Goal: Task Accomplishment & Management: Manage account settings

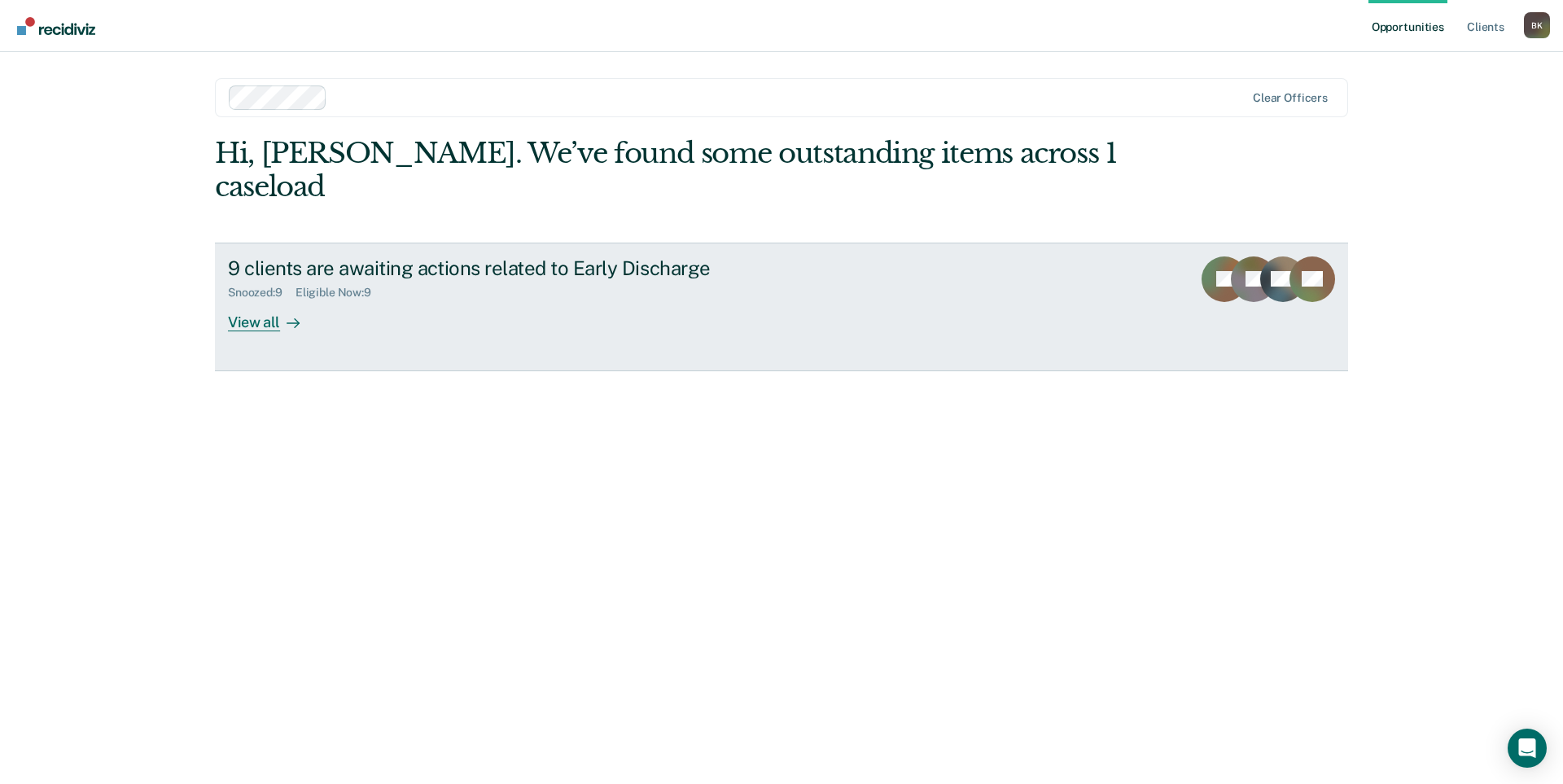
click at [409, 256] on div "9 clients are awaiting actions related to Early Discharge" at bounding box center [514, 268] width 572 height 24
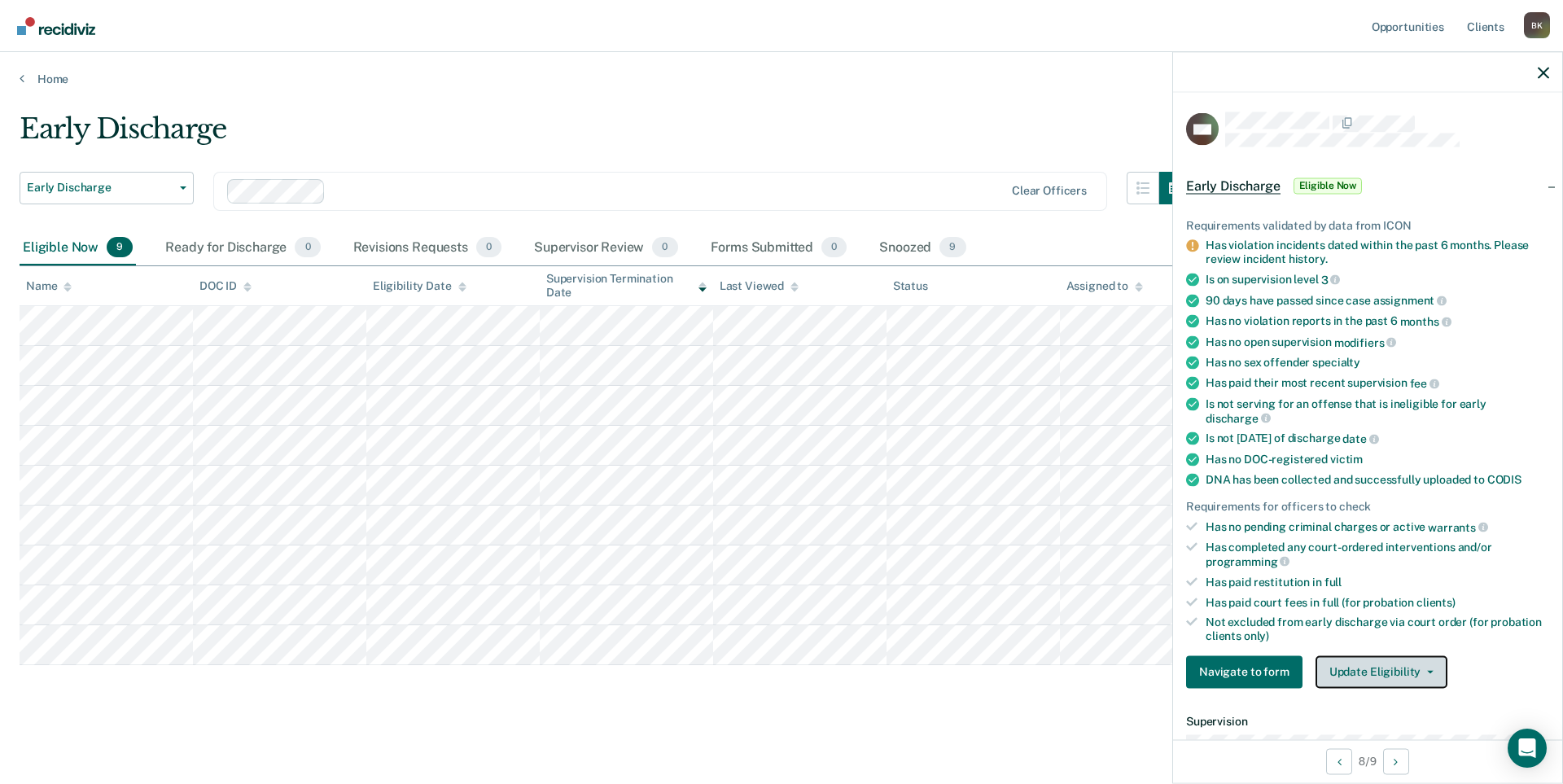
click at [1393, 669] on button "Update Eligibility" at bounding box center [1382, 672] width 132 height 33
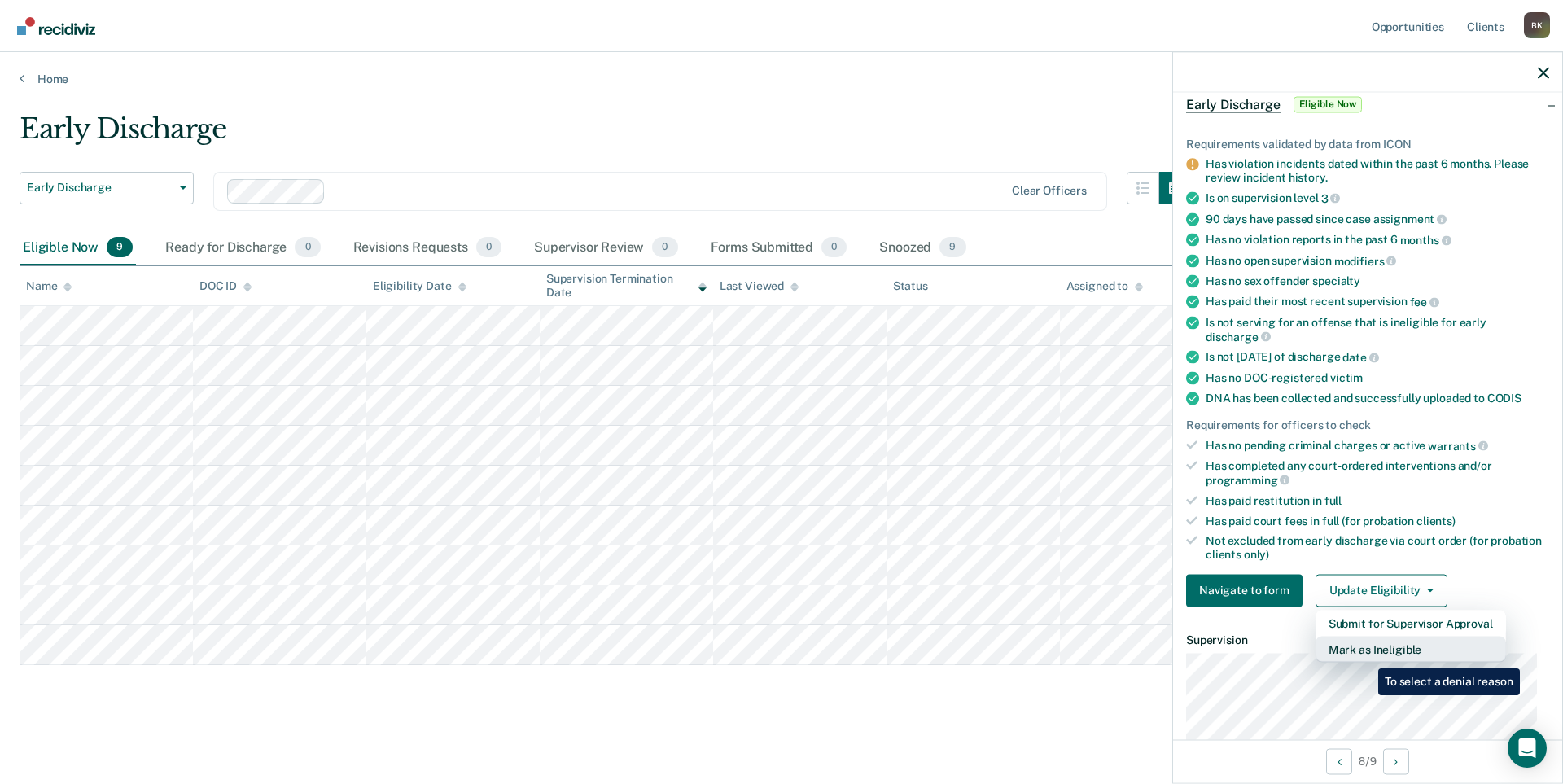
click at [1366, 656] on button "Mark as Ineligible" at bounding box center [1411, 649] width 190 height 26
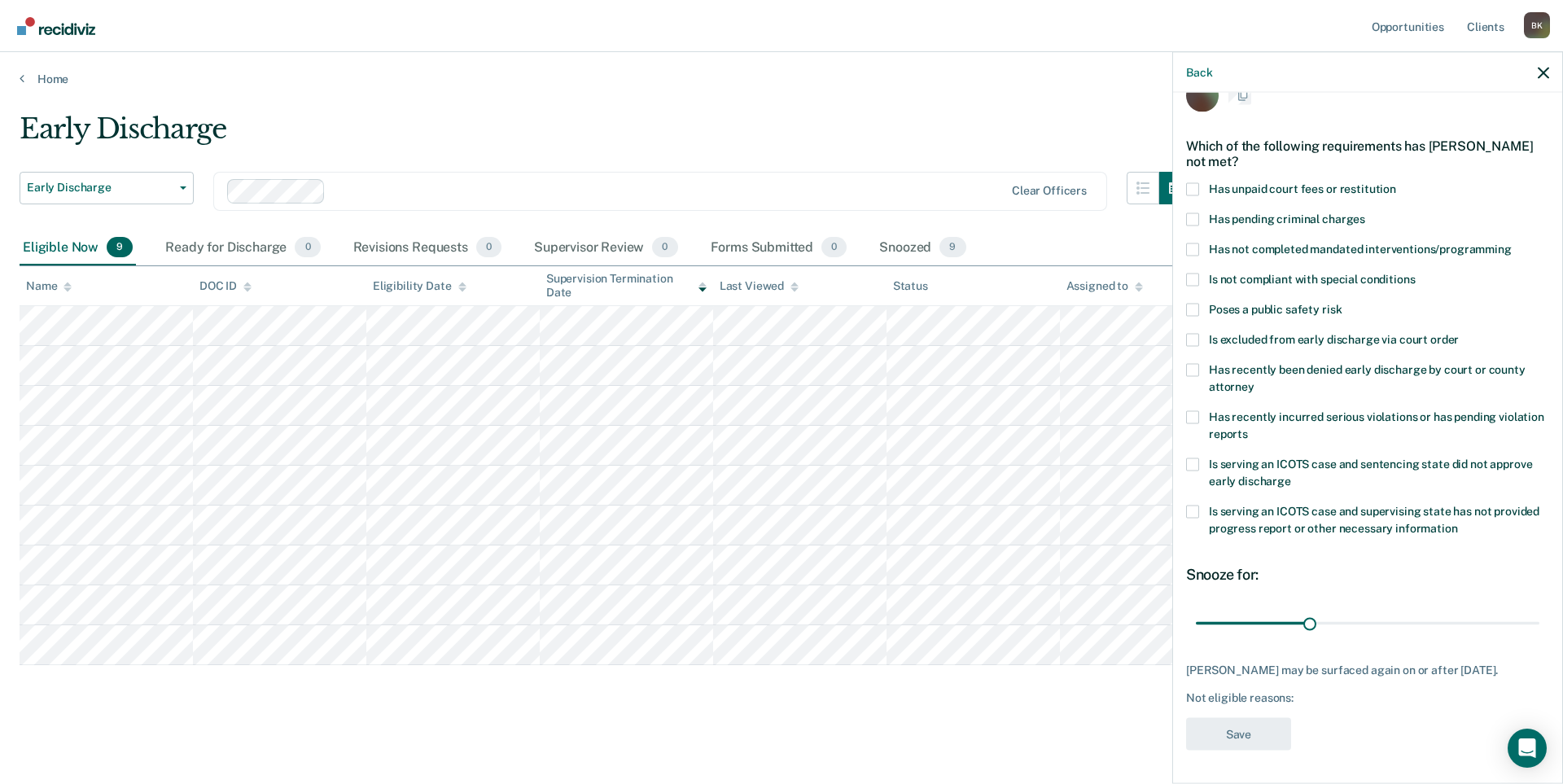
scroll to position [47, 0]
drag, startPoint x: 1309, startPoint y: 610, endPoint x: 1426, endPoint y: 622, distance: 117.6
click at [1426, 622] on input "range" at bounding box center [1368, 623] width 343 height 29
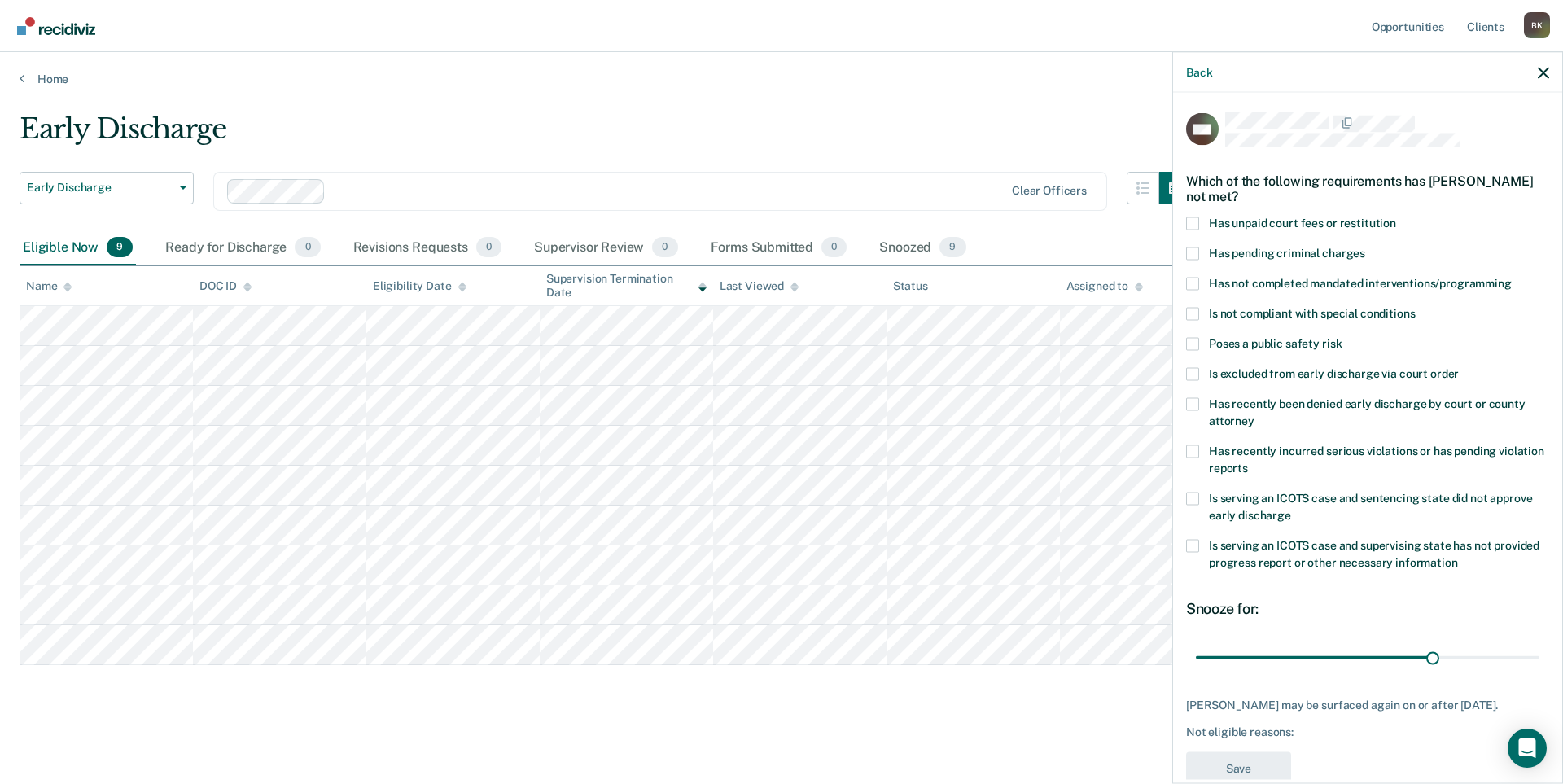
click at [1198, 375] on span at bounding box center [1193, 373] width 13 height 13
click at [1459, 367] on input "Is excluded from early discharge via court order" at bounding box center [1459, 367] width 0 height 0
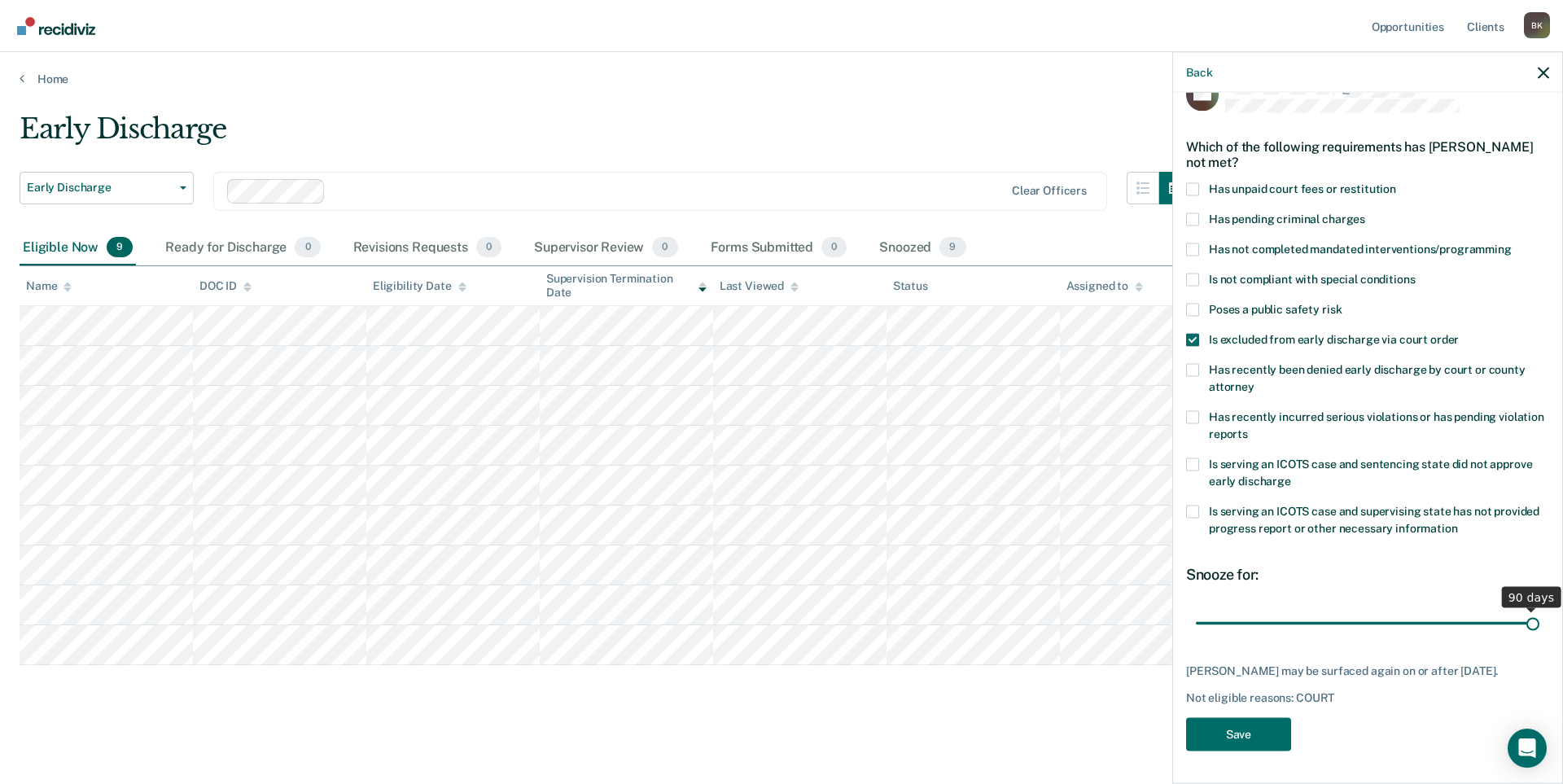
drag, startPoint x: 1425, startPoint y: 614, endPoint x: 1524, endPoint y: 610, distance: 99.1
type input "90"
click at [1524, 610] on input "range" at bounding box center [1368, 623] width 343 height 29
click at [1226, 729] on button "Save" at bounding box center [1239, 733] width 105 height 33
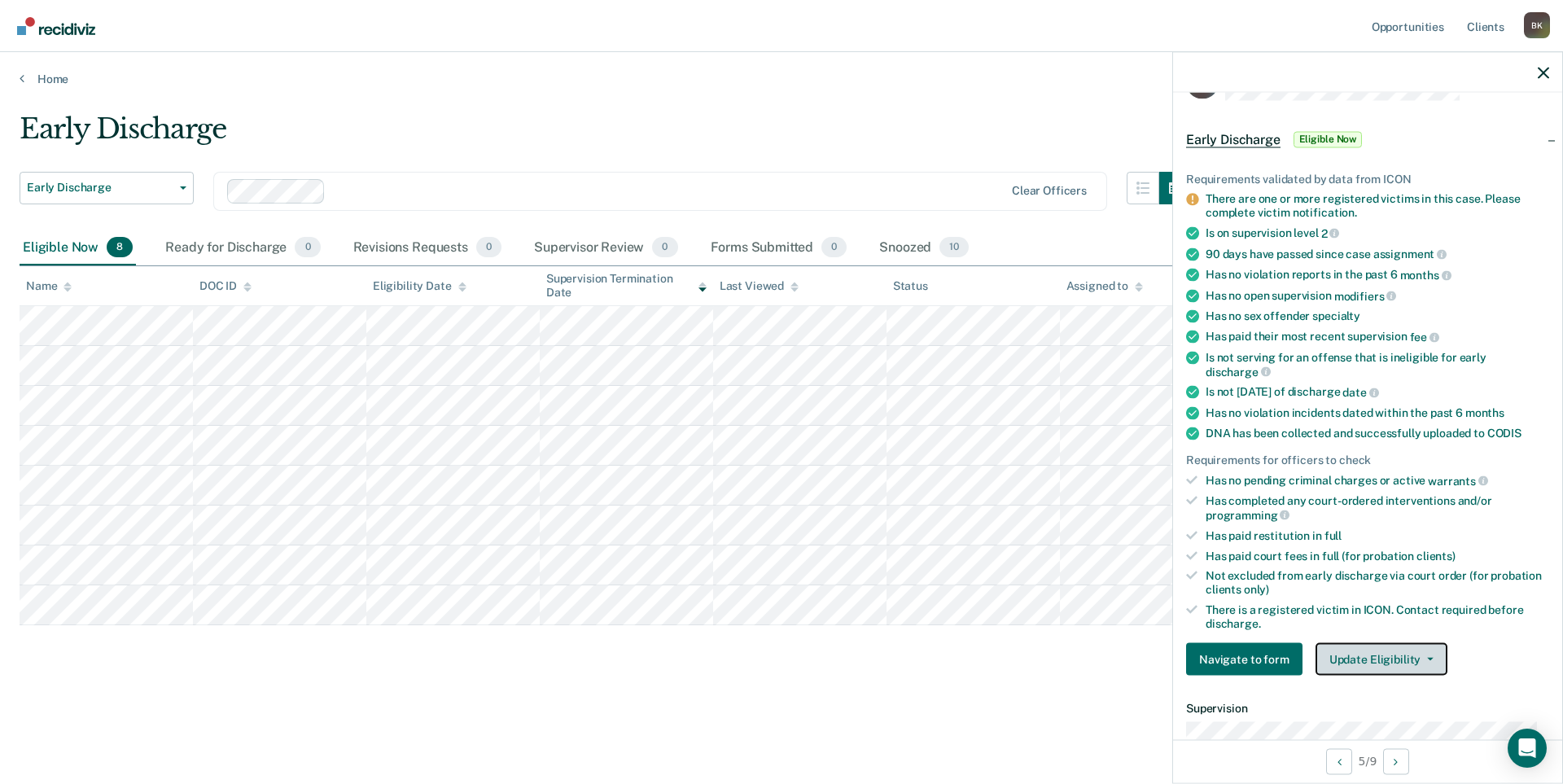
click at [1378, 654] on button "Update Eligibility" at bounding box center [1382, 659] width 132 height 33
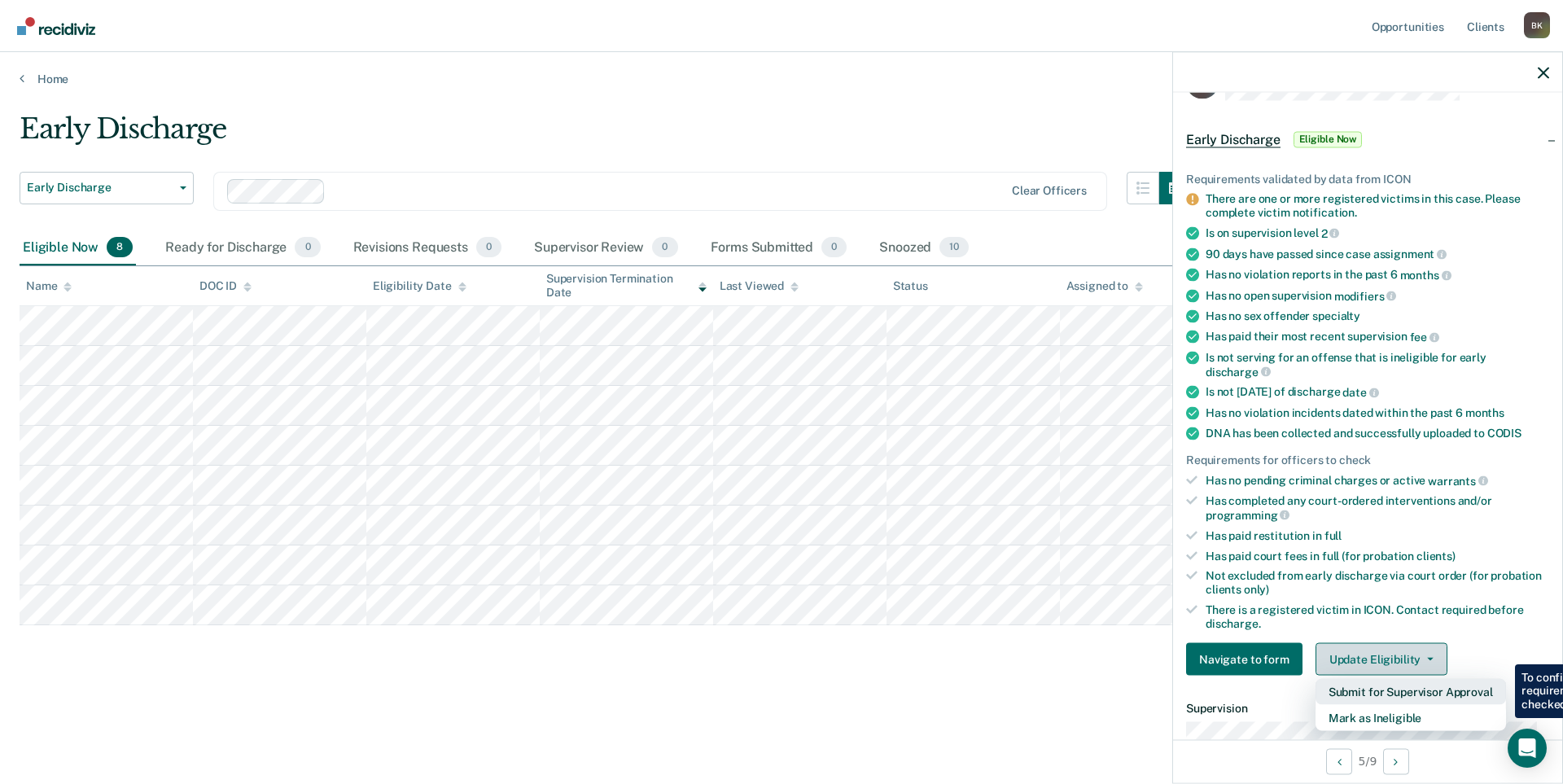
scroll to position [128, 0]
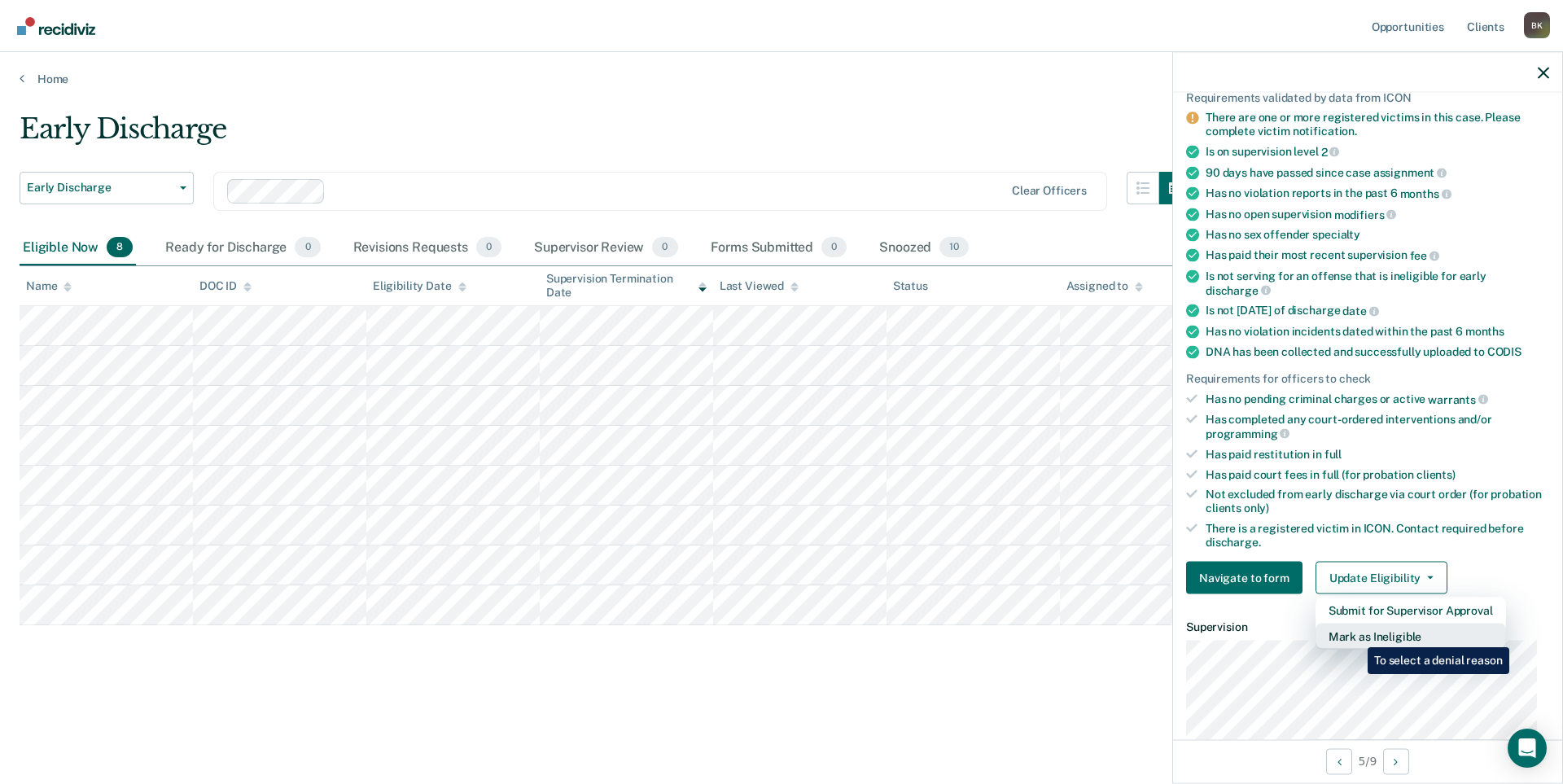
click at [1356, 635] on button "Mark as Ineligible" at bounding box center [1411, 636] width 190 height 26
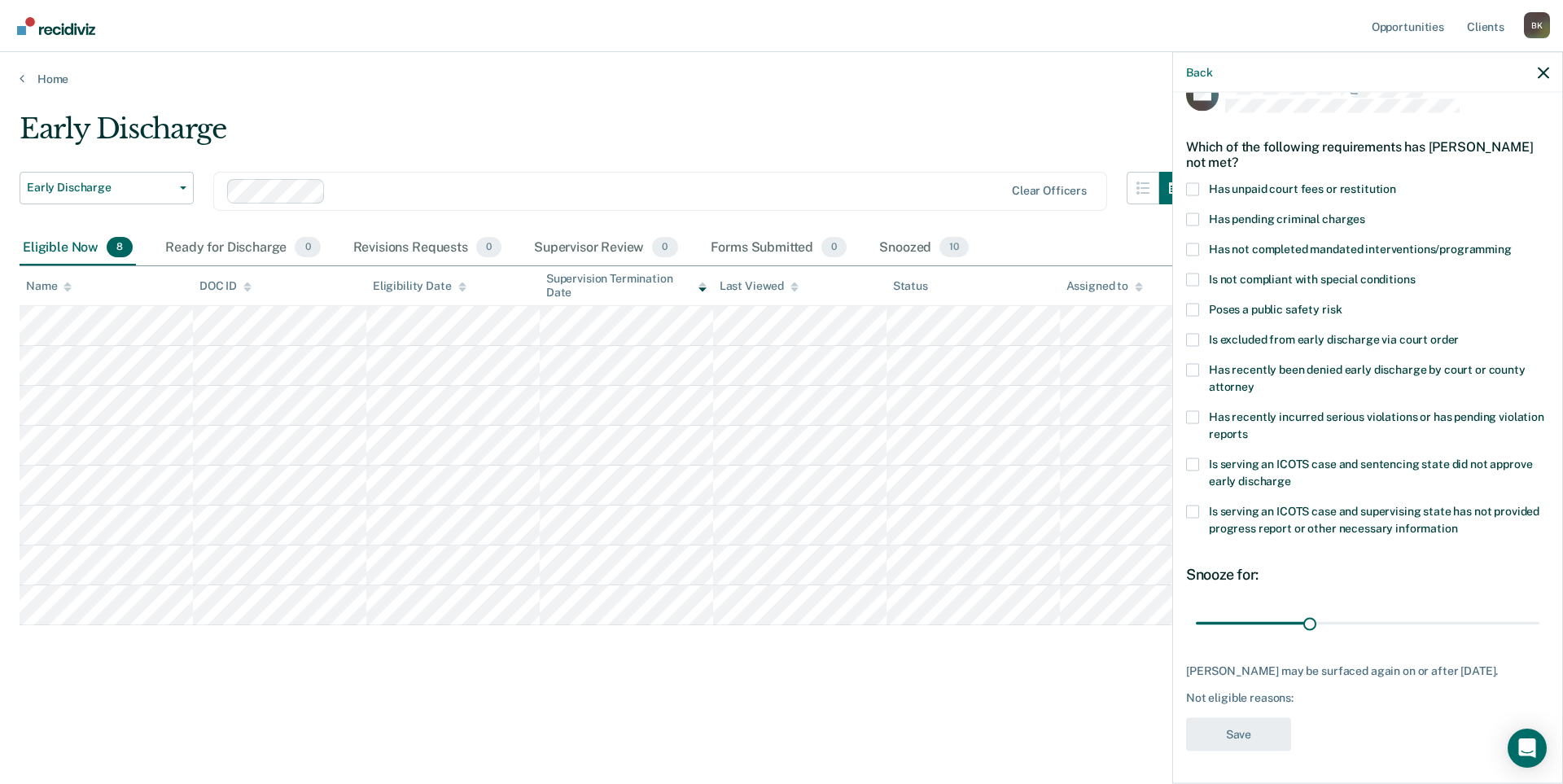
click at [1195, 333] on span at bounding box center [1193, 339] width 13 height 13
click at [1459, 333] on input "Is excluded from early discharge via court order" at bounding box center [1459, 333] width 0 height 0
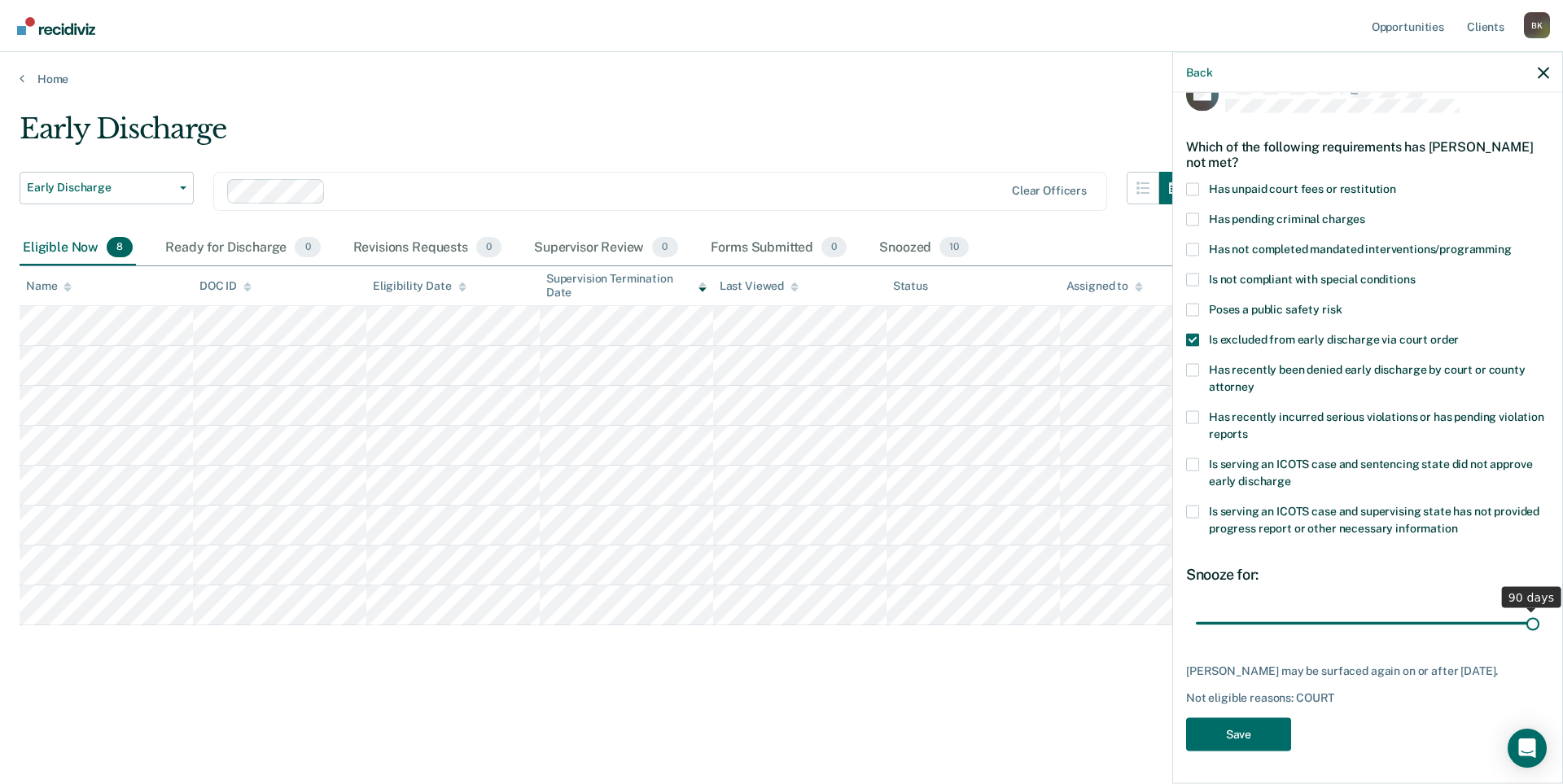
drag, startPoint x: 1307, startPoint y: 612, endPoint x: 1530, endPoint y: 604, distance: 223.1
type input "90"
click at [1530, 609] on input "range" at bounding box center [1368, 623] width 343 height 29
click at [1267, 728] on button "Save" at bounding box center [1239, 733] width 105 height 33
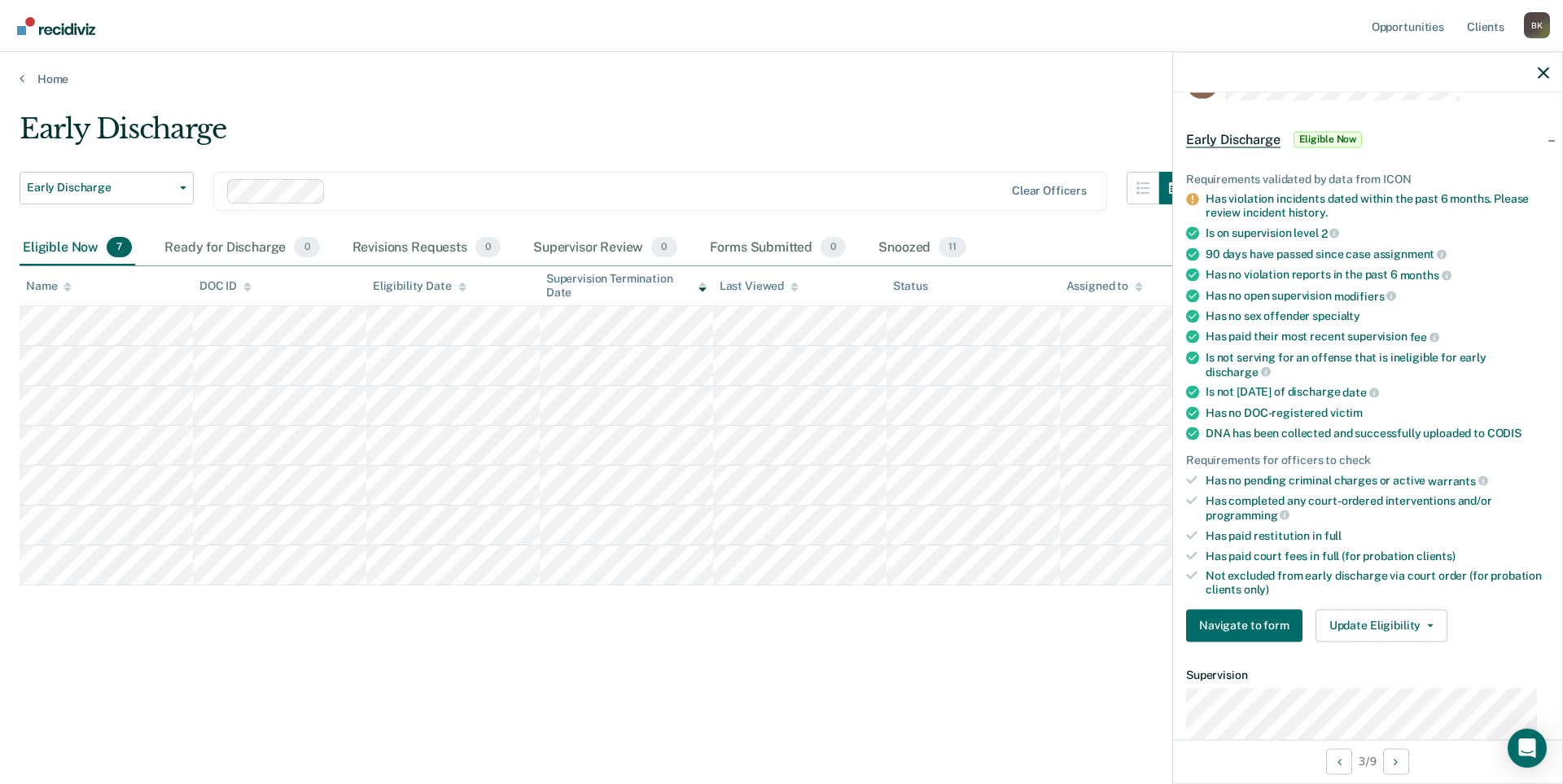
scroll to position [128, 0]
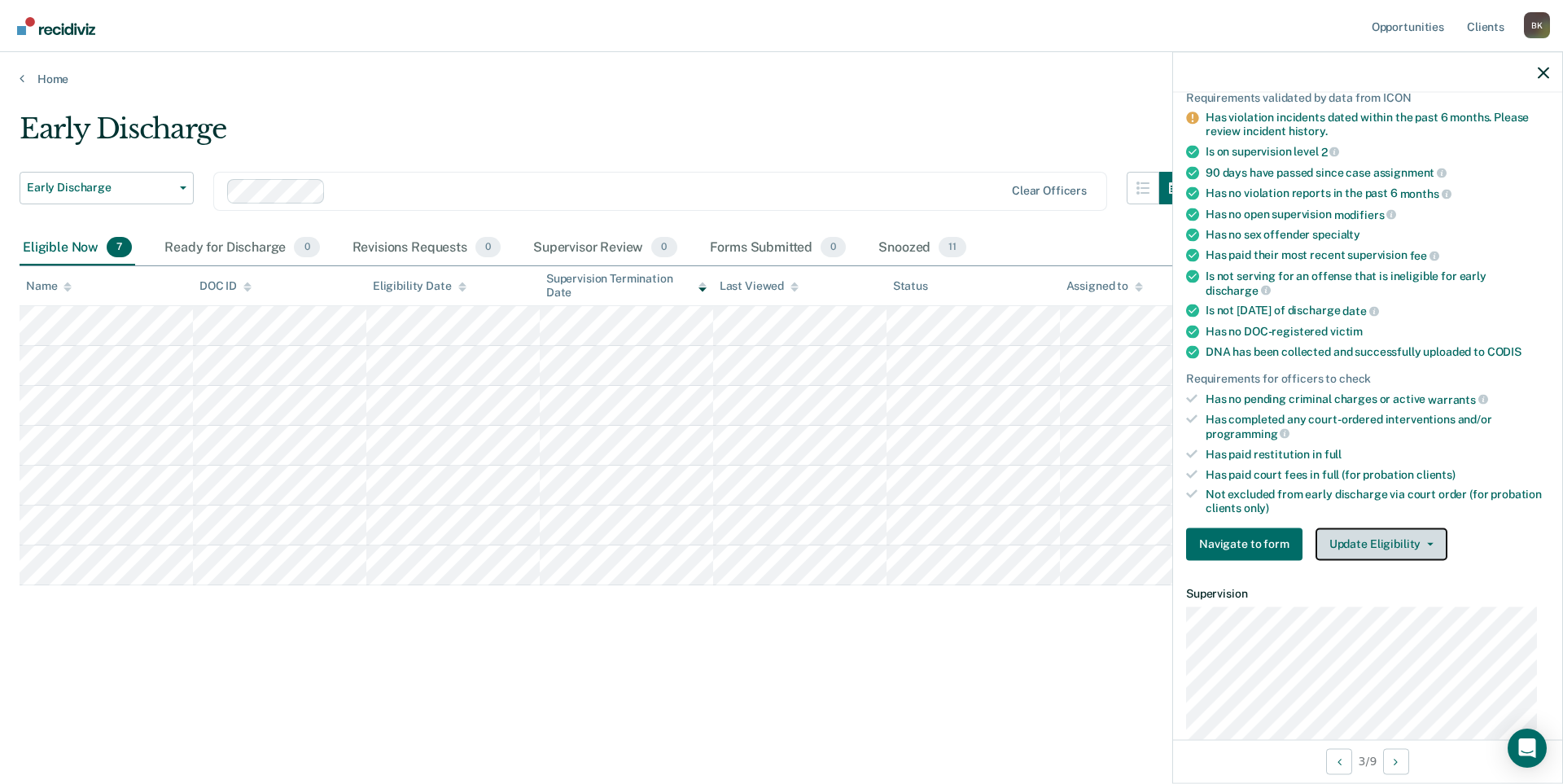
click at [1381, 528] on button "Update Eligibility" at bounding box center [1382, 544] width 132 height 33
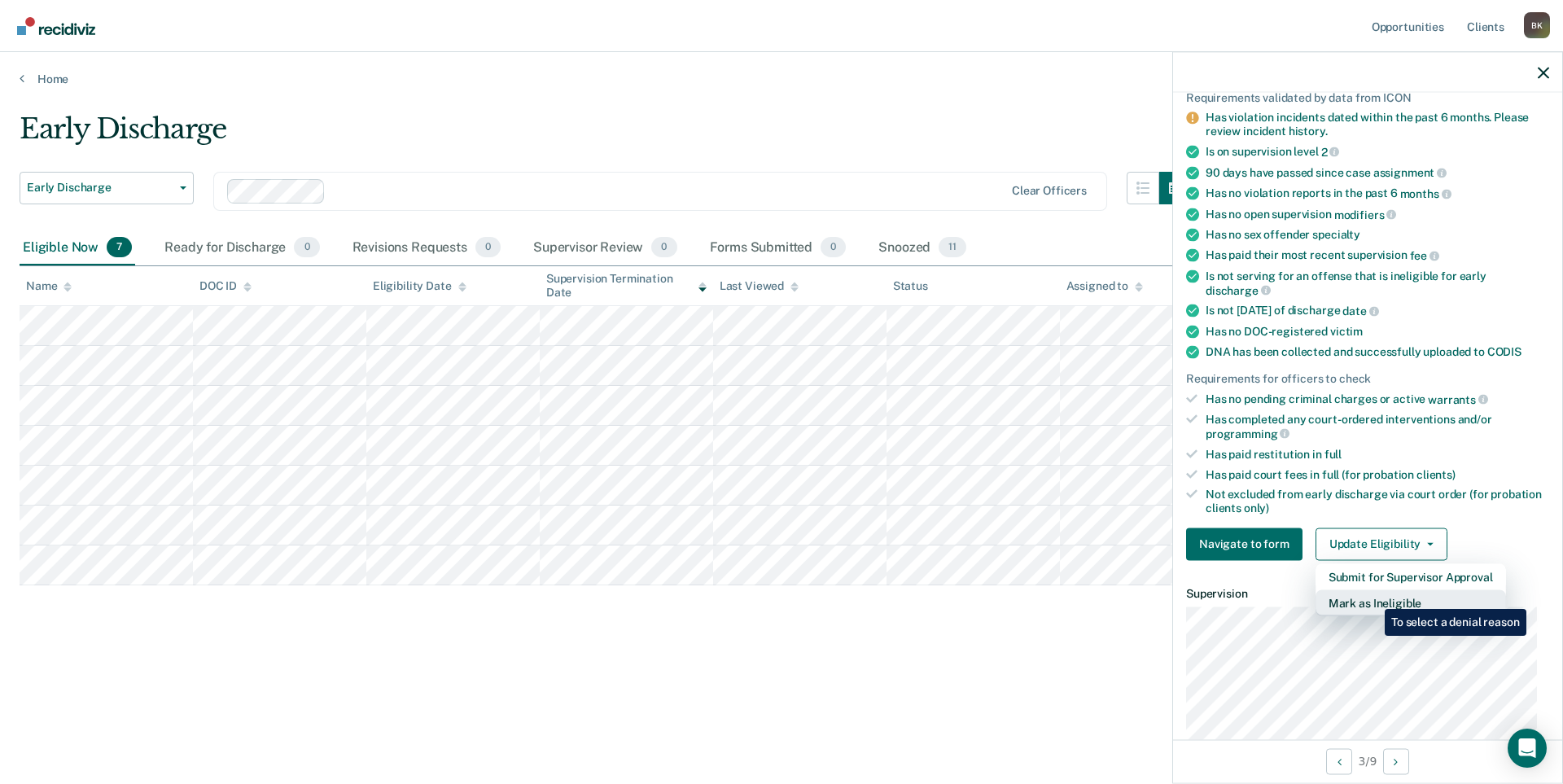
click at [1373, 597] on button "Mark as Ineligible" at bounding box center [1411, 602] width 190 height 26
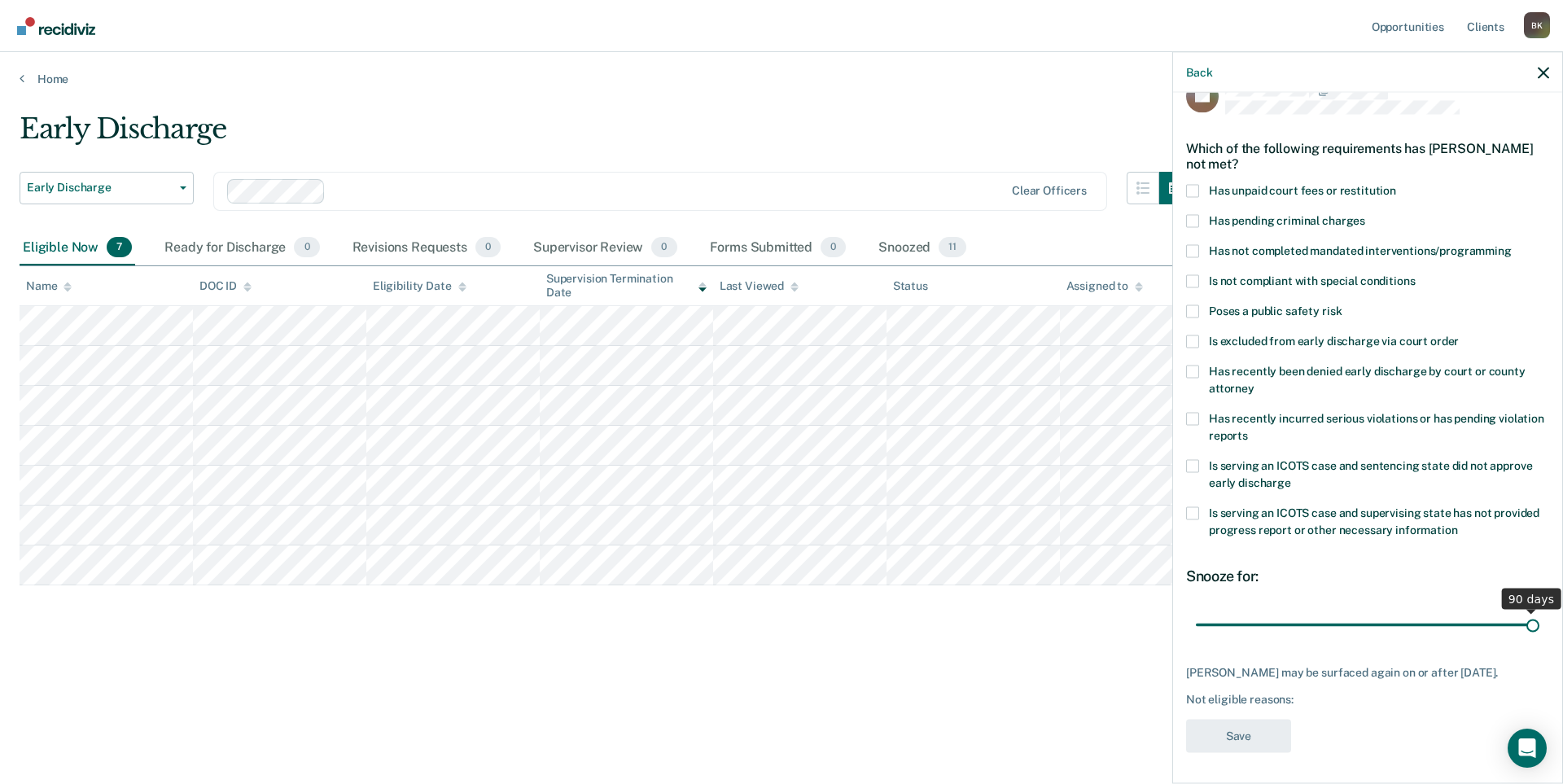
drag, startPoint x: 1308, startPoint y: 624, endPoint x: 1531, endPoint y: 603, distance: 224.0
type input "90"
click at [1531, 611] on input "range" at bounding box center [1368, 625] width 343 height 29
click at [1192, 341] on span at bounding box center [1193, 341] width 13 height 13
click at [1459, 335] on input "Is excluded from early discharge via court order" at bounding box center [1459, 335] width 0 height 0
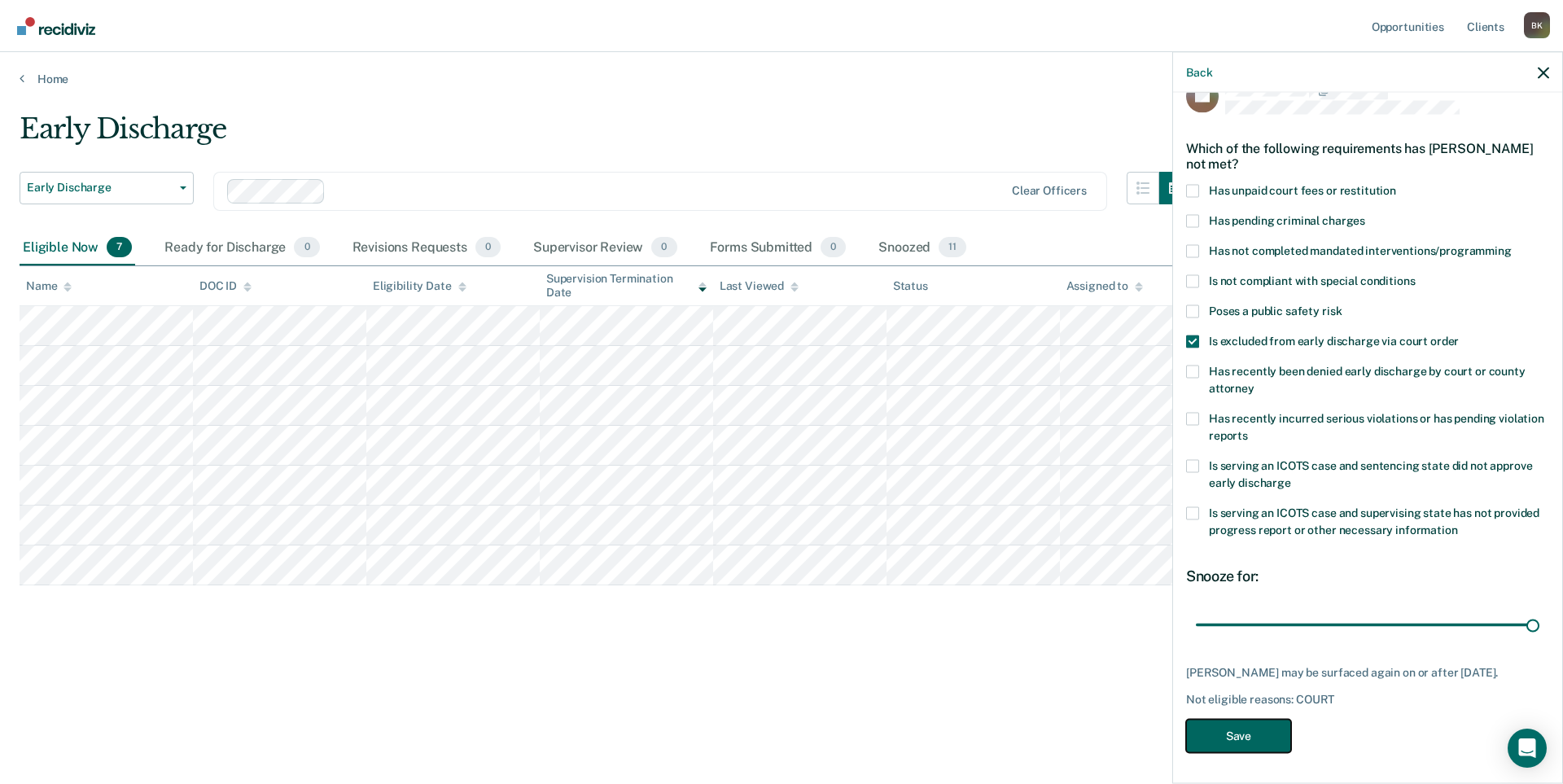
click at [1252, 726] on button "Save" at bounding box center [1239, 735] width 105 height 33
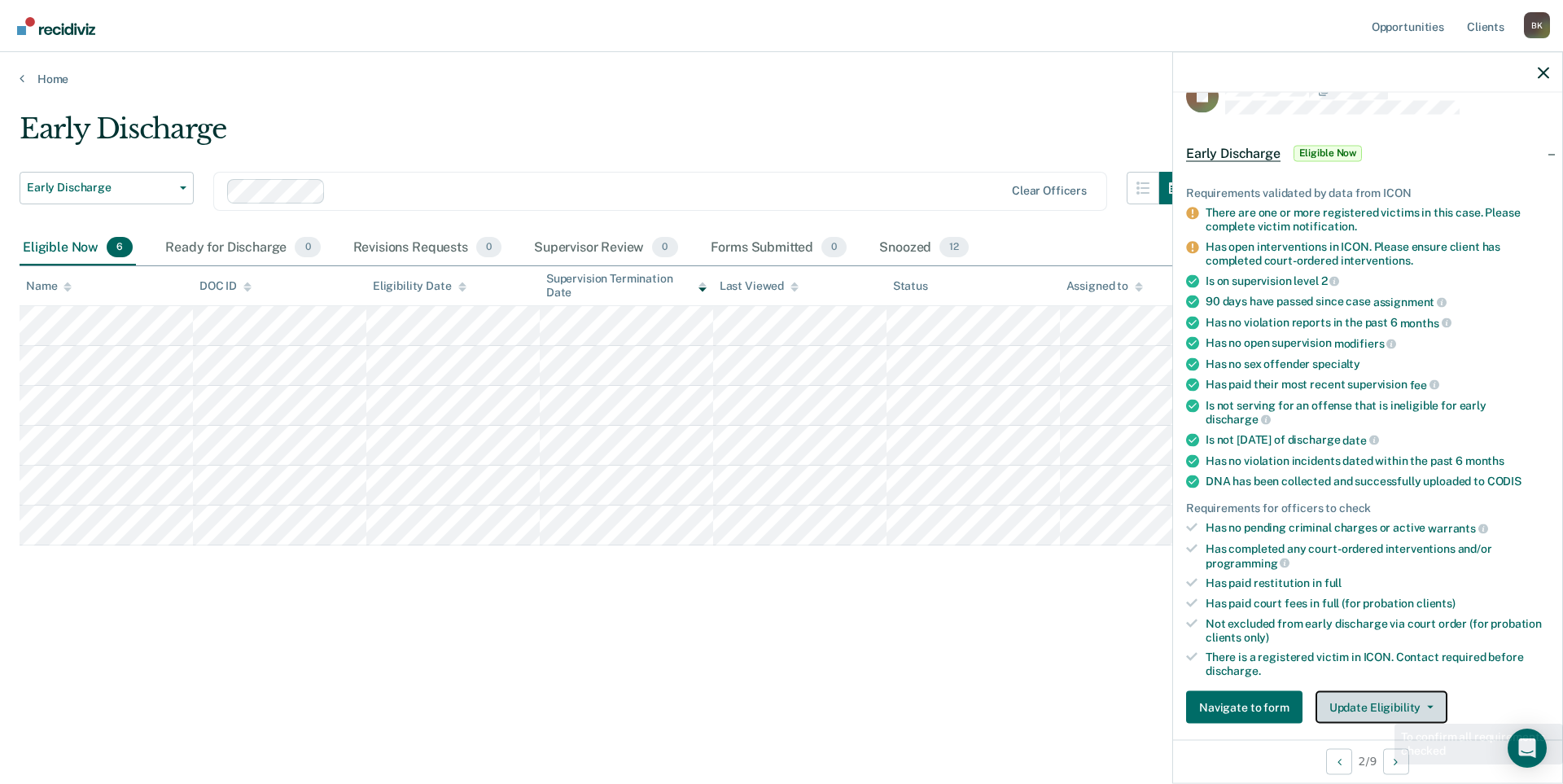
click at [1381, 709] on button "Update Eligibility" at bounding box center [1382, 707] width 132 height 33
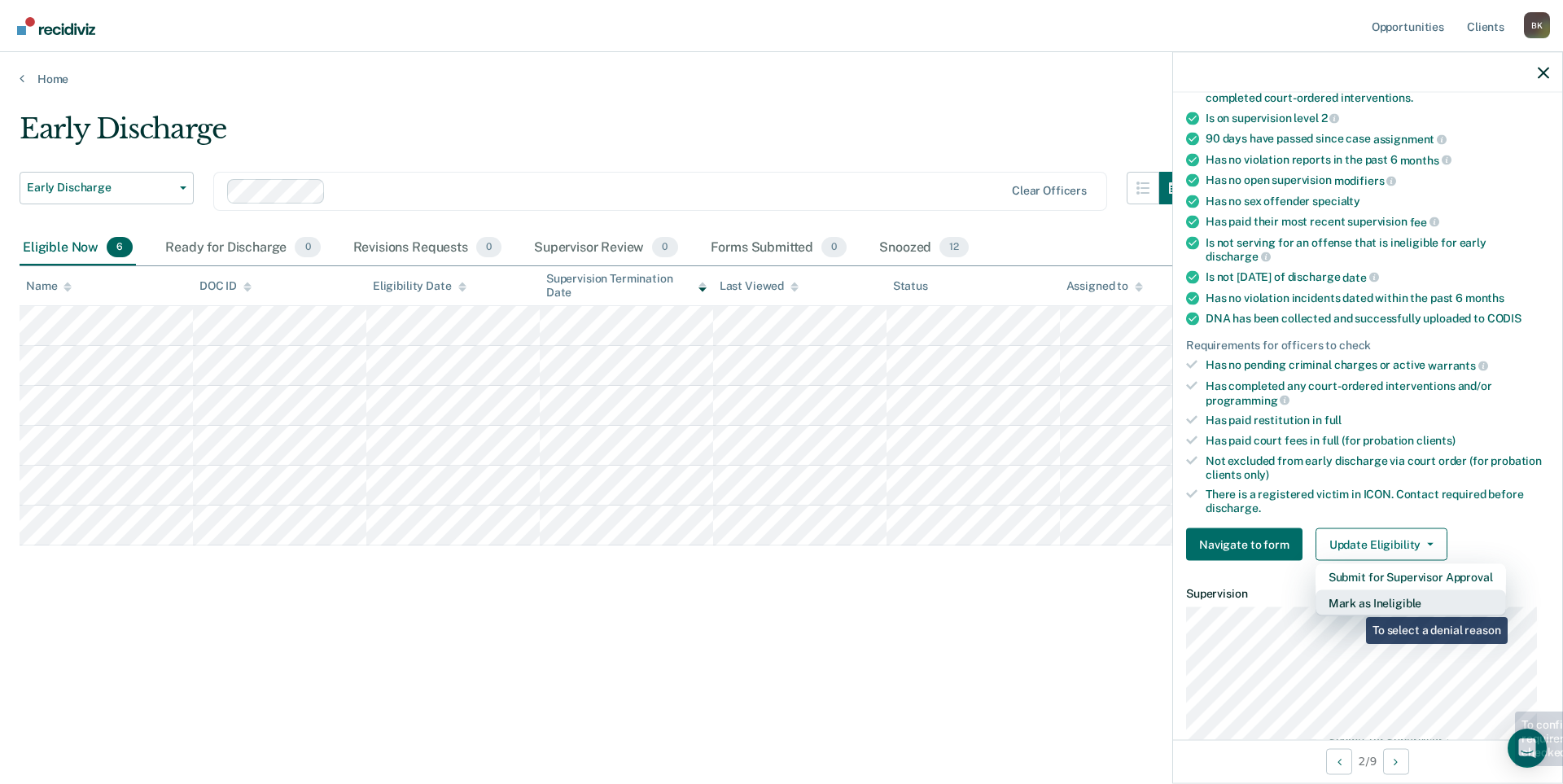
click at [1354, 605] on button "Mark as Ineligible" at bounding box center [1411, 603] width 190 height 26
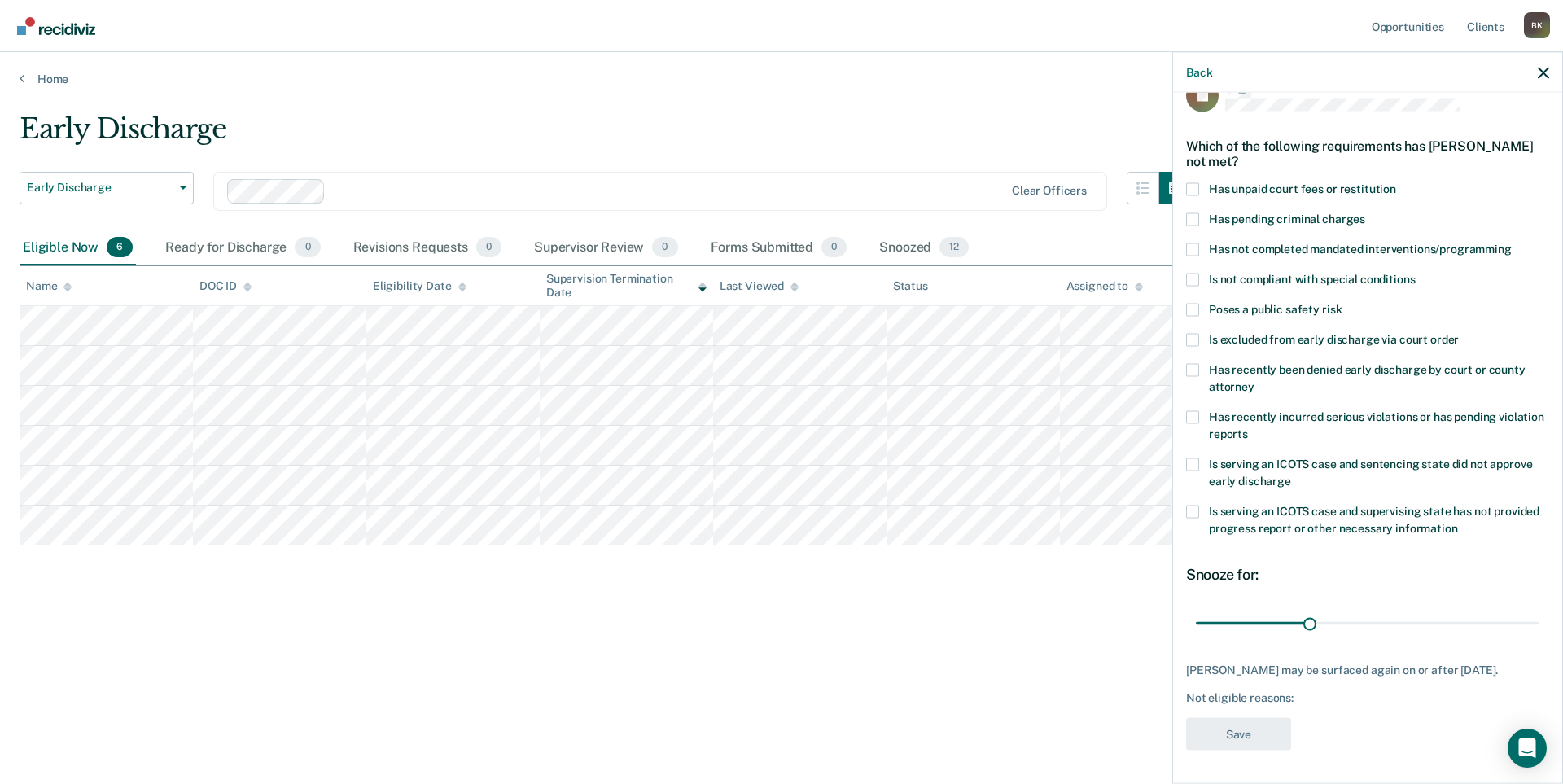
scroll to position [33, 0]
drag, startPoint x: 1308, startPoint y: 624, endPoint x: 1536, endPoint y: 628, distance: 228.0
type input "90"
click at [1536, 628] on input "range" at bounding box center [1368, 625] width 343 height 29
click at [1204, 343] on label "Is excluded from early discharge via court order" at bounding box center [1368, 343] width 363 height 17
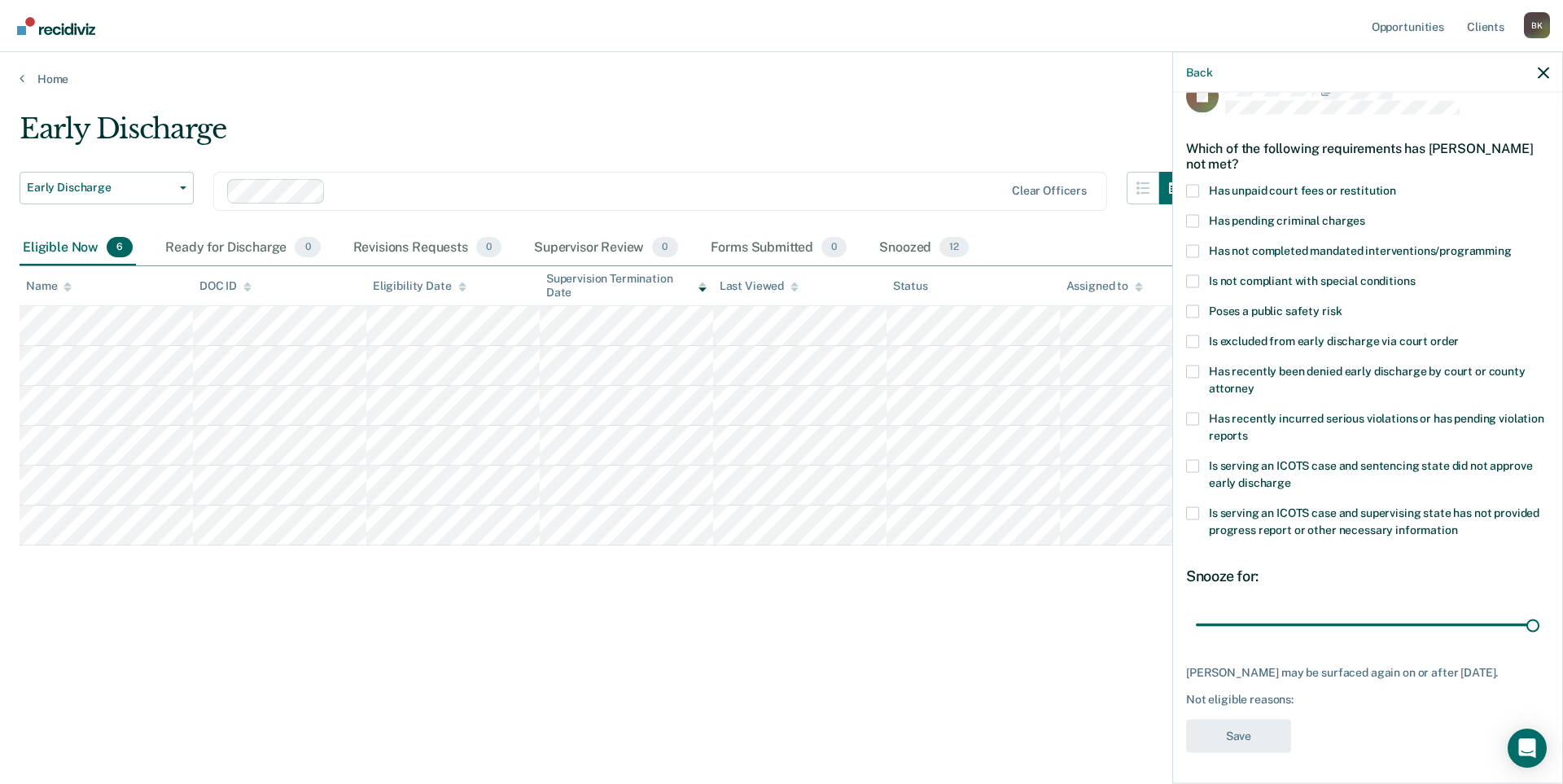
click at [1459, 335] on input "Is excluded from early discharge via court order" at bounding box center [1459, 335] width 0 height 0
click at [1252, 740] on button "Save" at bounding box center [1239, 735] width 105 height 33
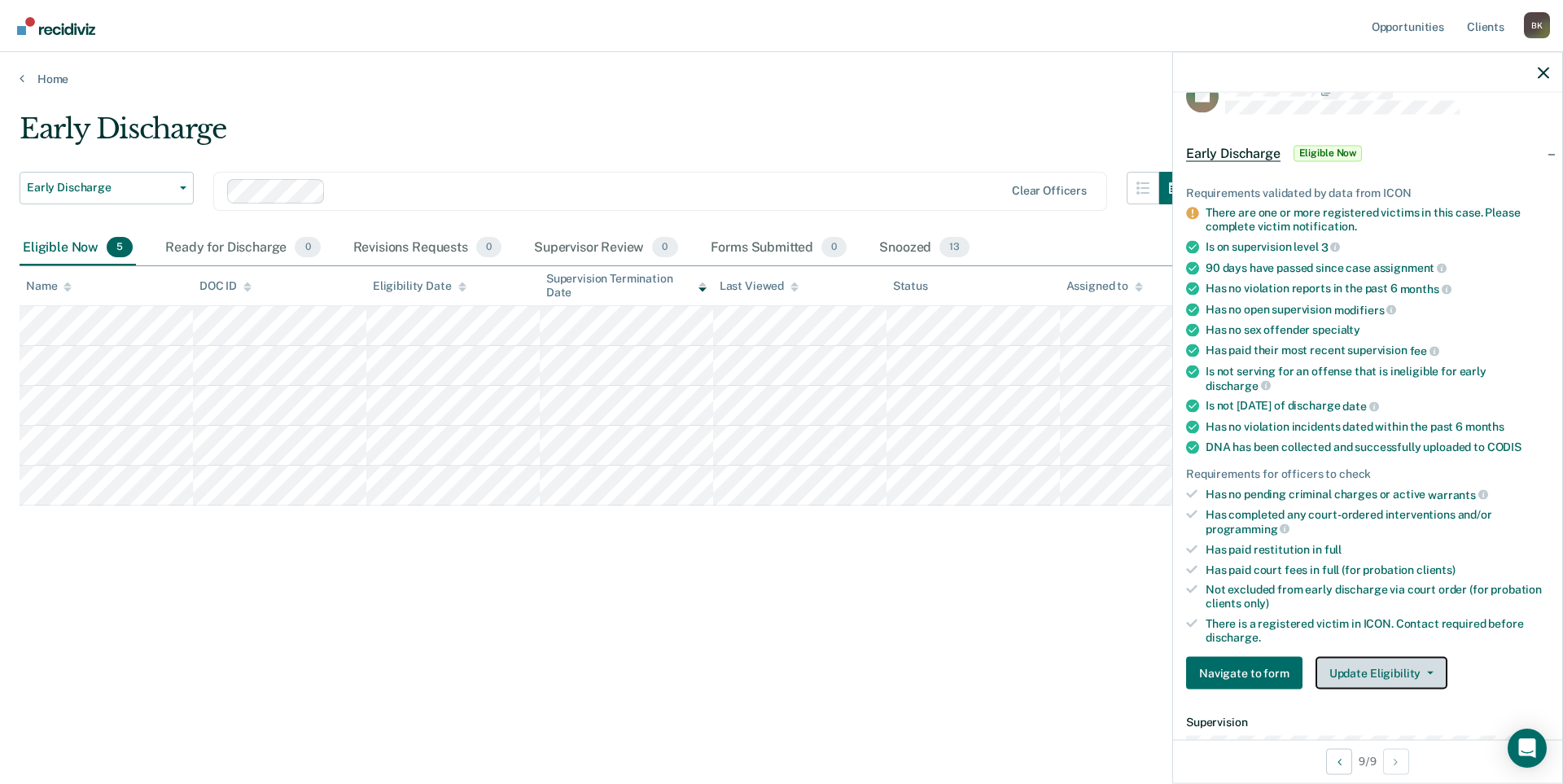
click at [1352, 673] on button "Update Eligibility" at bounding box center [1382, 673] width 132 height 33
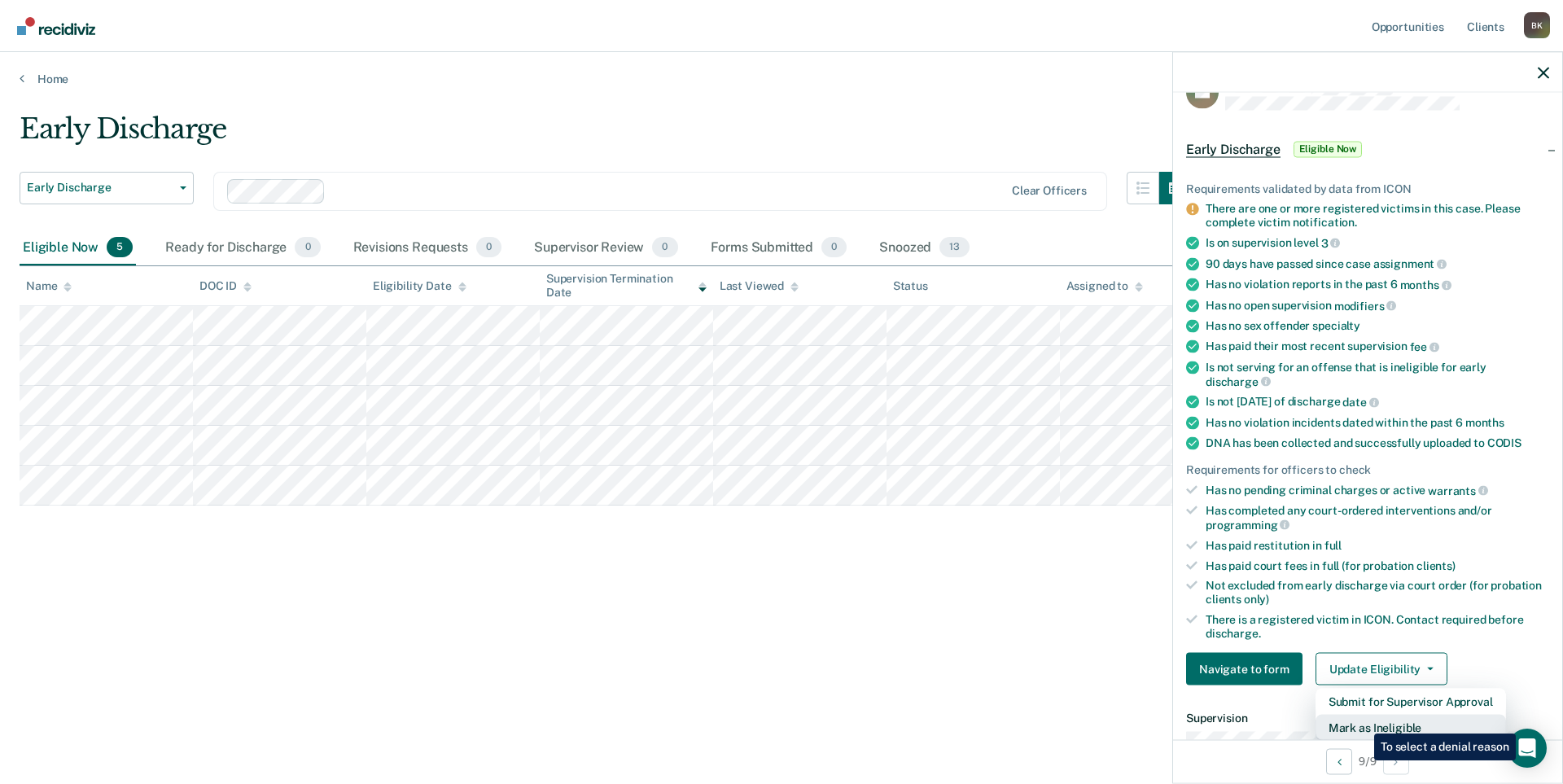
click at [1362, 721] on button "Mark as Ineligible" at bounding box center [1411, 727] width 190 height 26
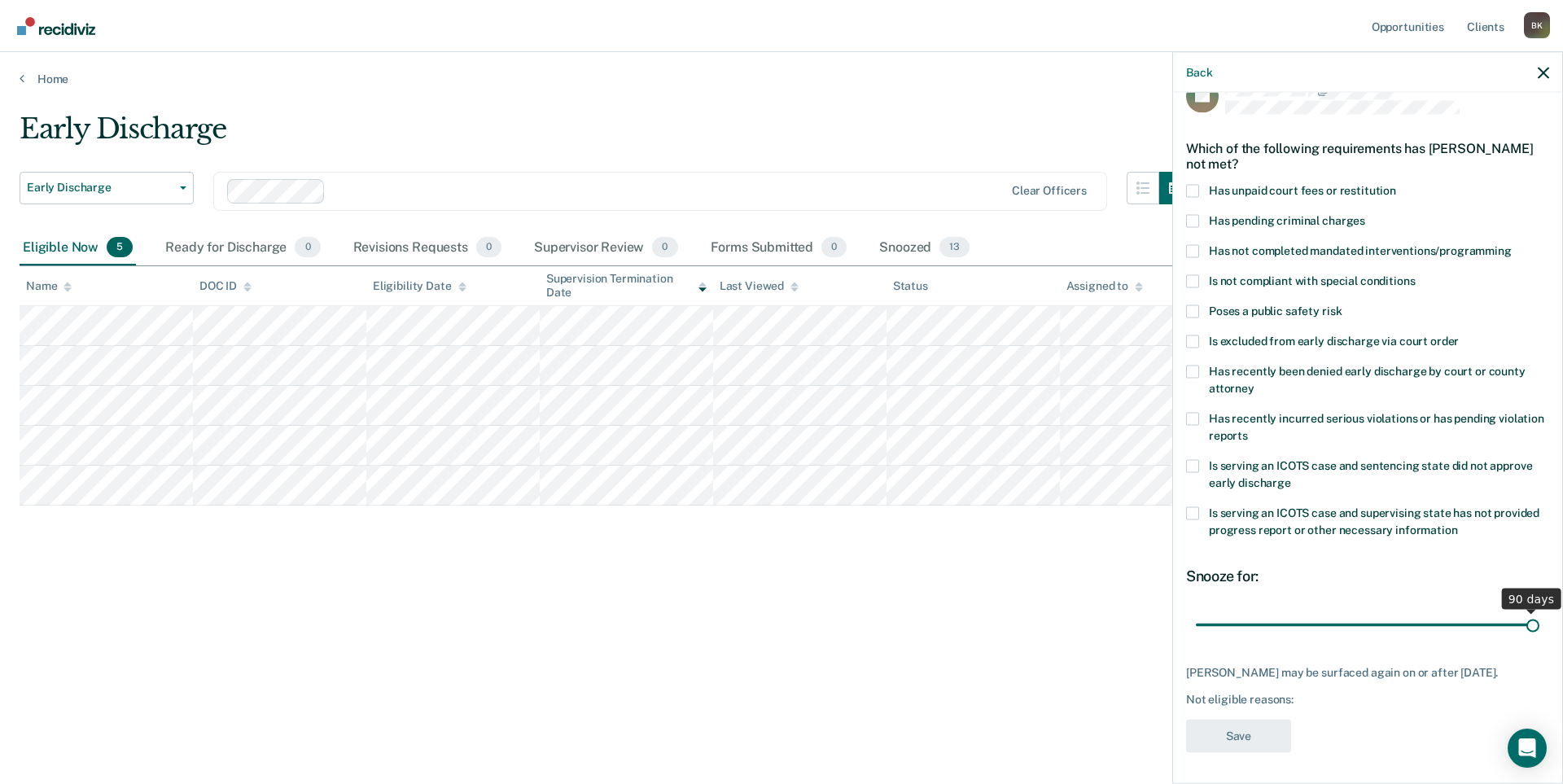
drag, startPoint x: 1307, startPoint y: 623, endPoint x: 1521, endPoint y: 620, distance: 214.0
type input "90"
click at [1521, 620] on input "range" at bounding box center [1368, 625] width 343 height 29
click at [1193, 335] on span at bounding box center [1193, 341] width 13 height 13
click at [1459, 335] on input "Is excluded from early discharge via court order" at bounding box center [1459, 335] width 0 height 0
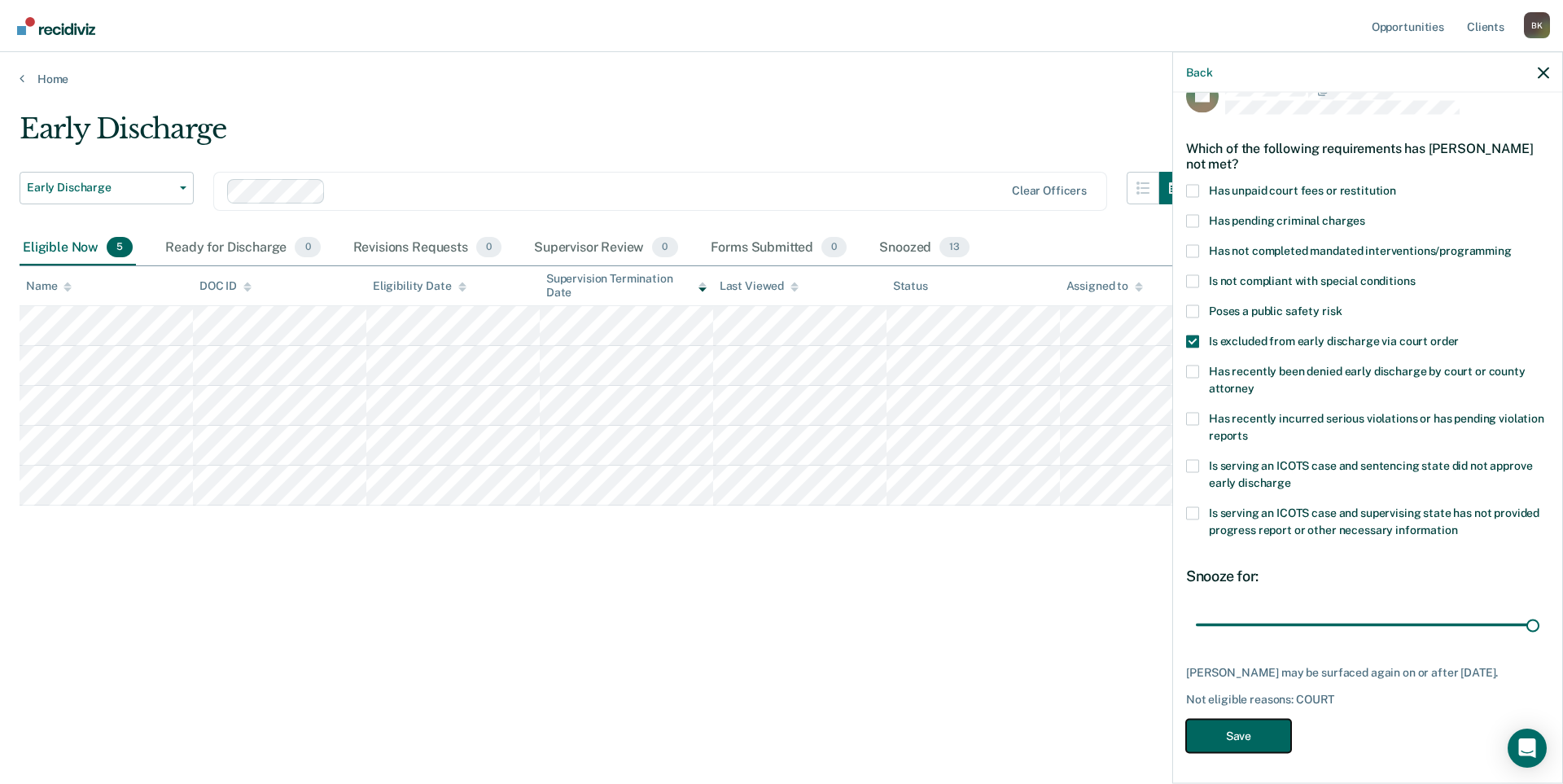
click at [1268, 734] on button "Save" at bounding box center [1239, 735] width 105 height 33
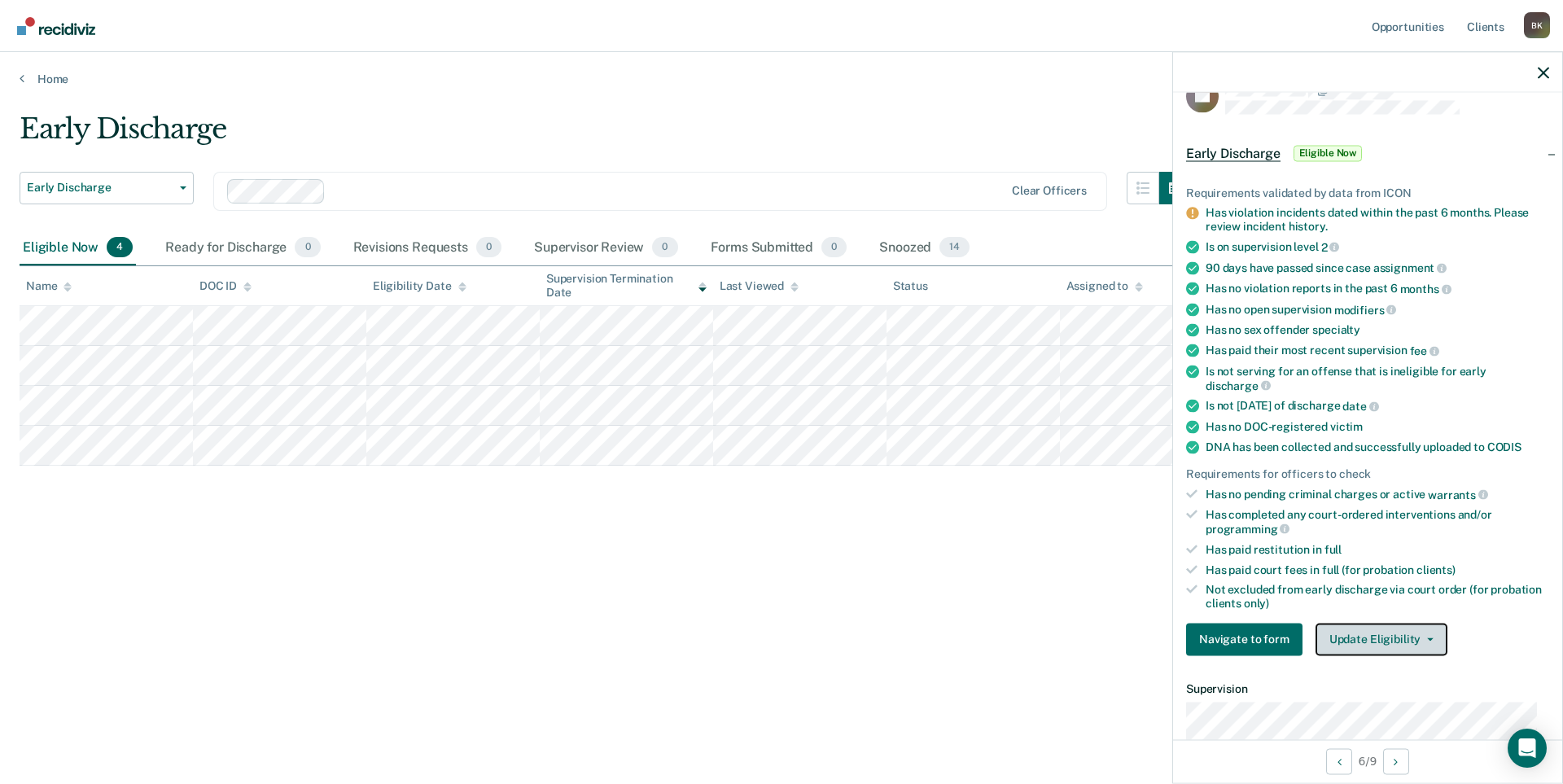
click at [1363, 631] on button "Update Eligibility" at bounding box center [1382, 639] width 132 height 33
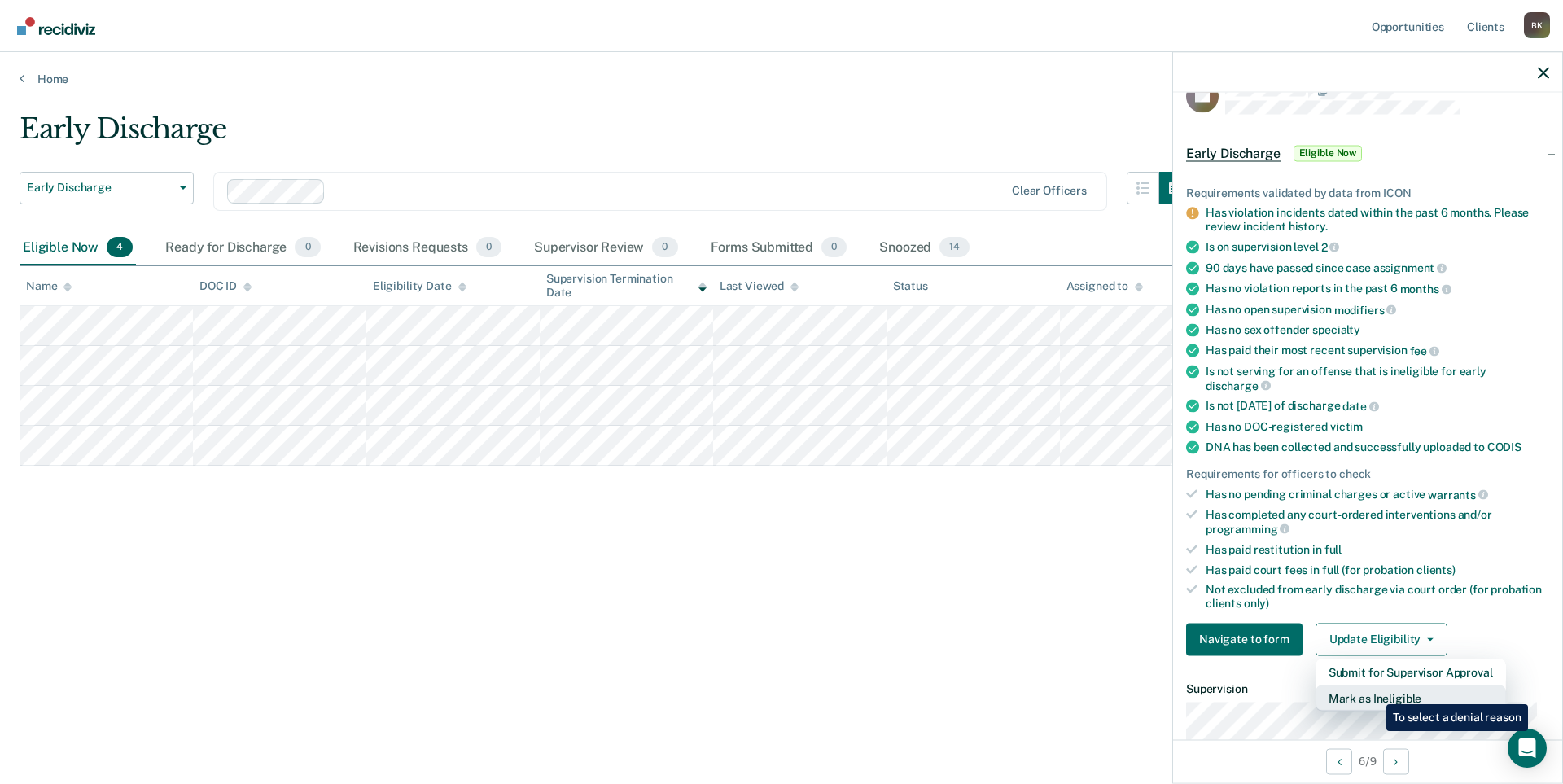
click at [1374, 692] on button "Mark as Ineligible" at bounding box center [1411, 698] width 190 height 26
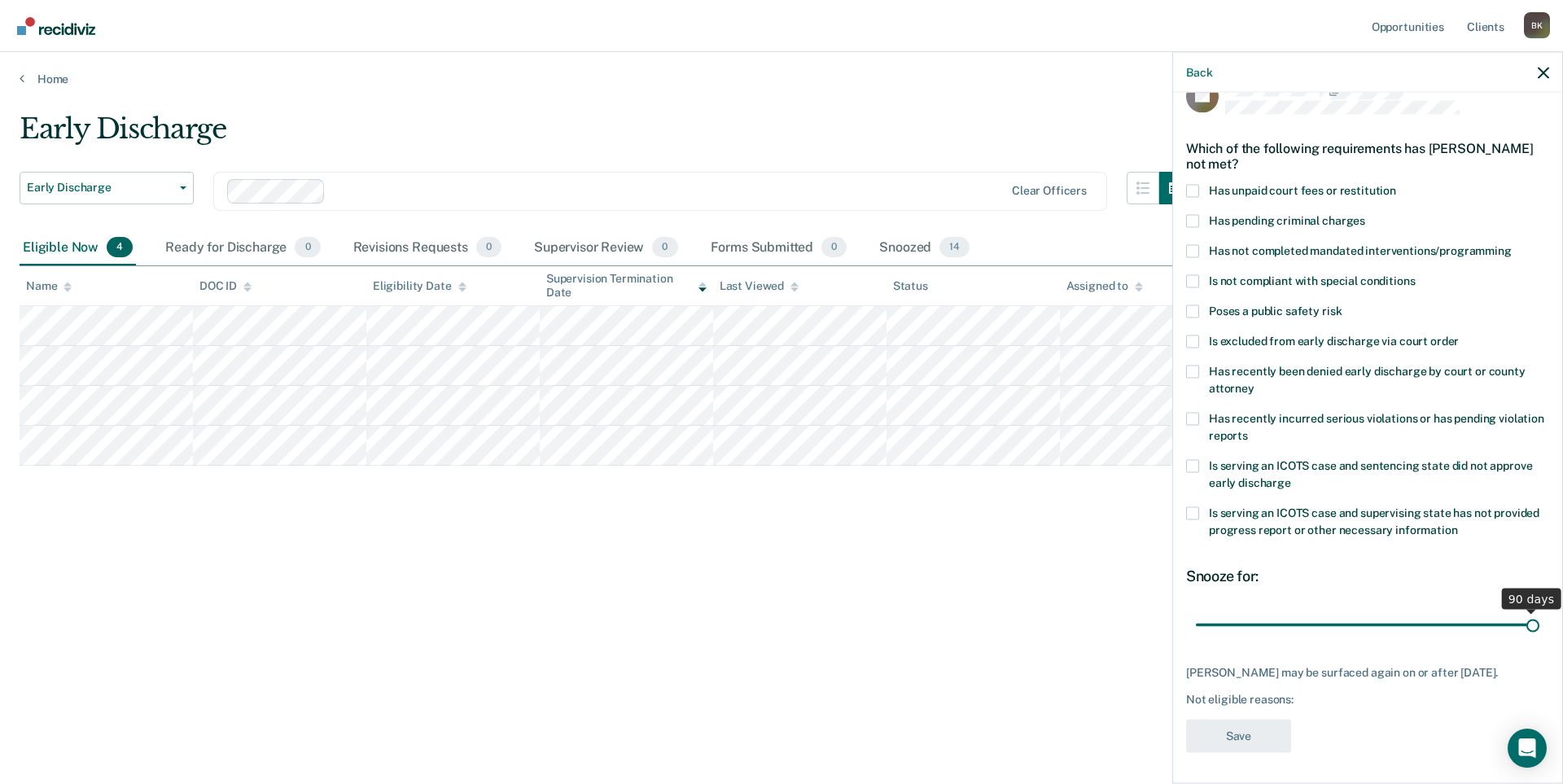
drag, startPoint x: 1312, startPoint y: 629, endPoint x: 1529, endPoint y: 621, distance: 217.1
type input "90"
click at [1529, 621] on input "range" at bounding box center [1368, 625] width 343 height 29
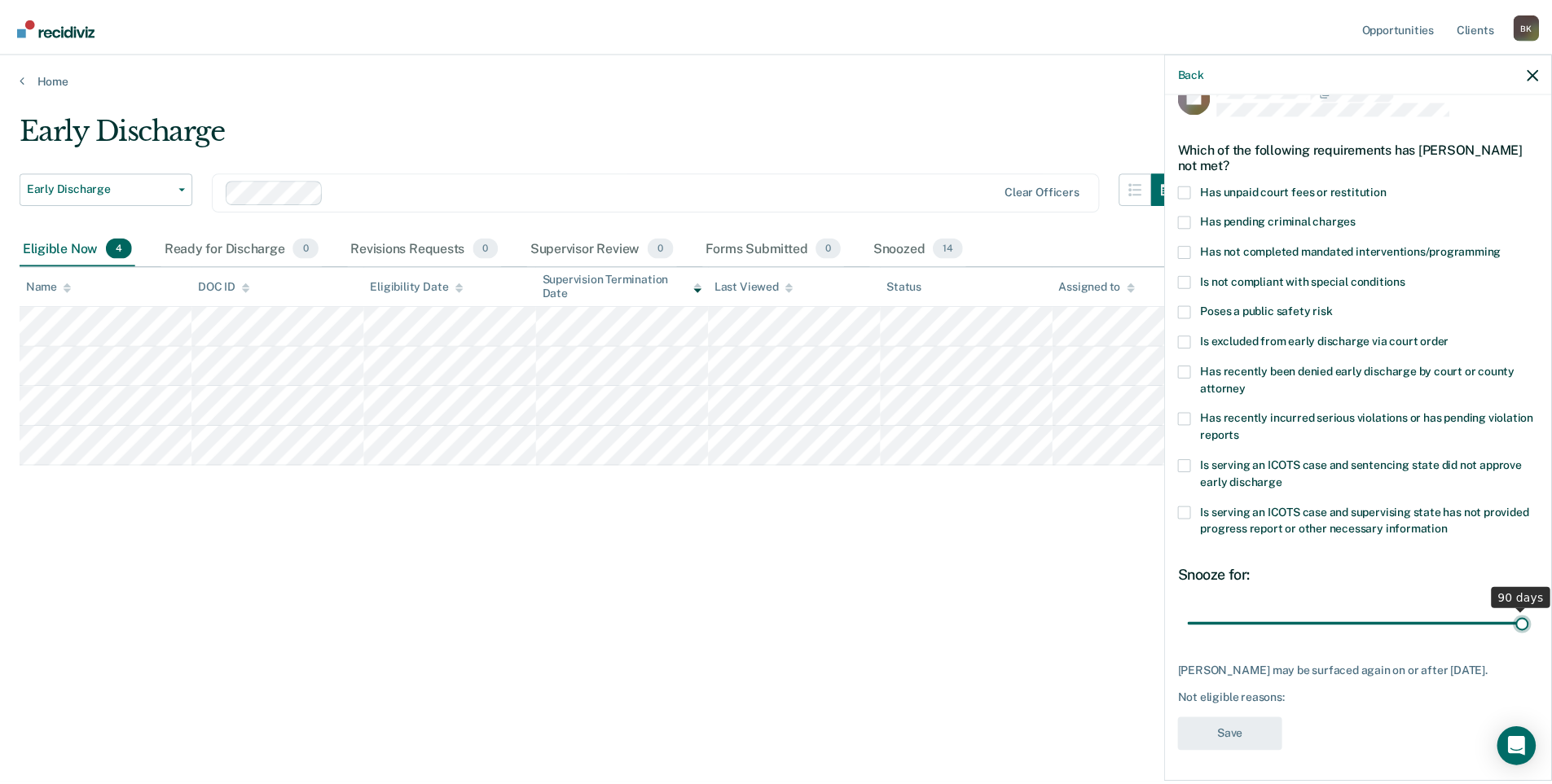
scroll to position [0, 0]
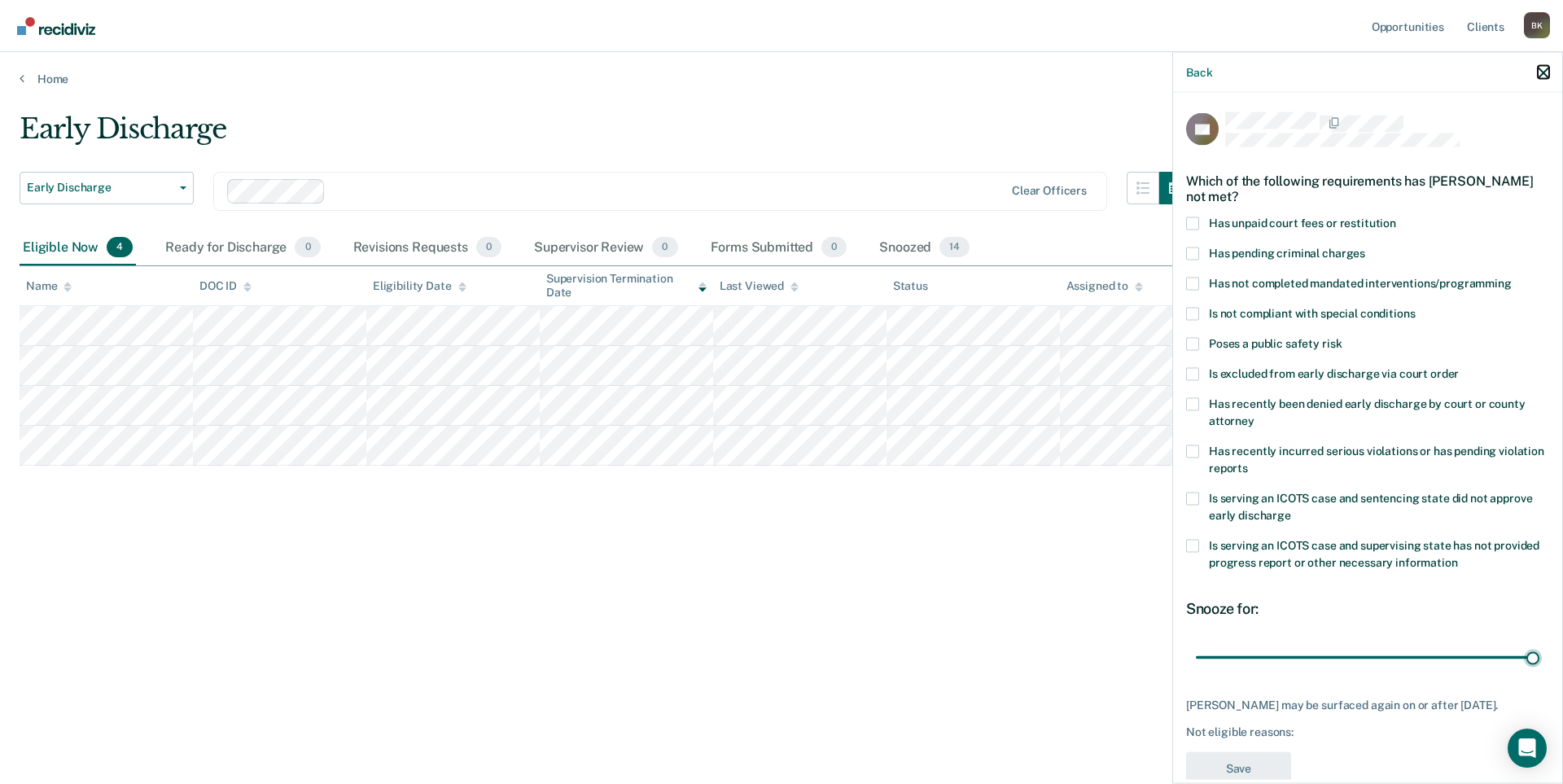
click at [1545, 71] on icon "button" at bounding box center [1543, 72] width 11 height 11
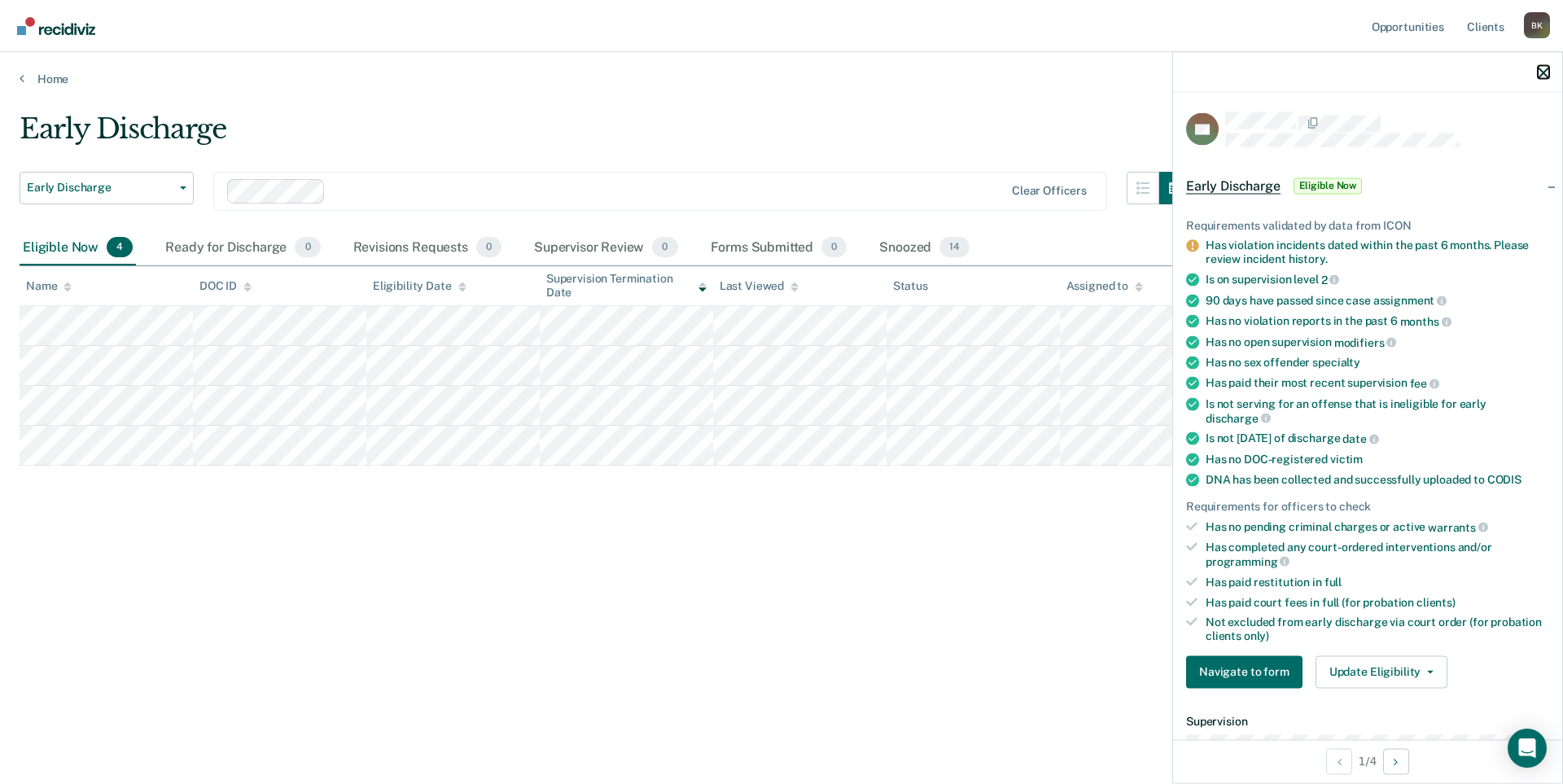
click at [1542, 77] on icon "button" at bounding box center [1543, 72] width 11 height 11
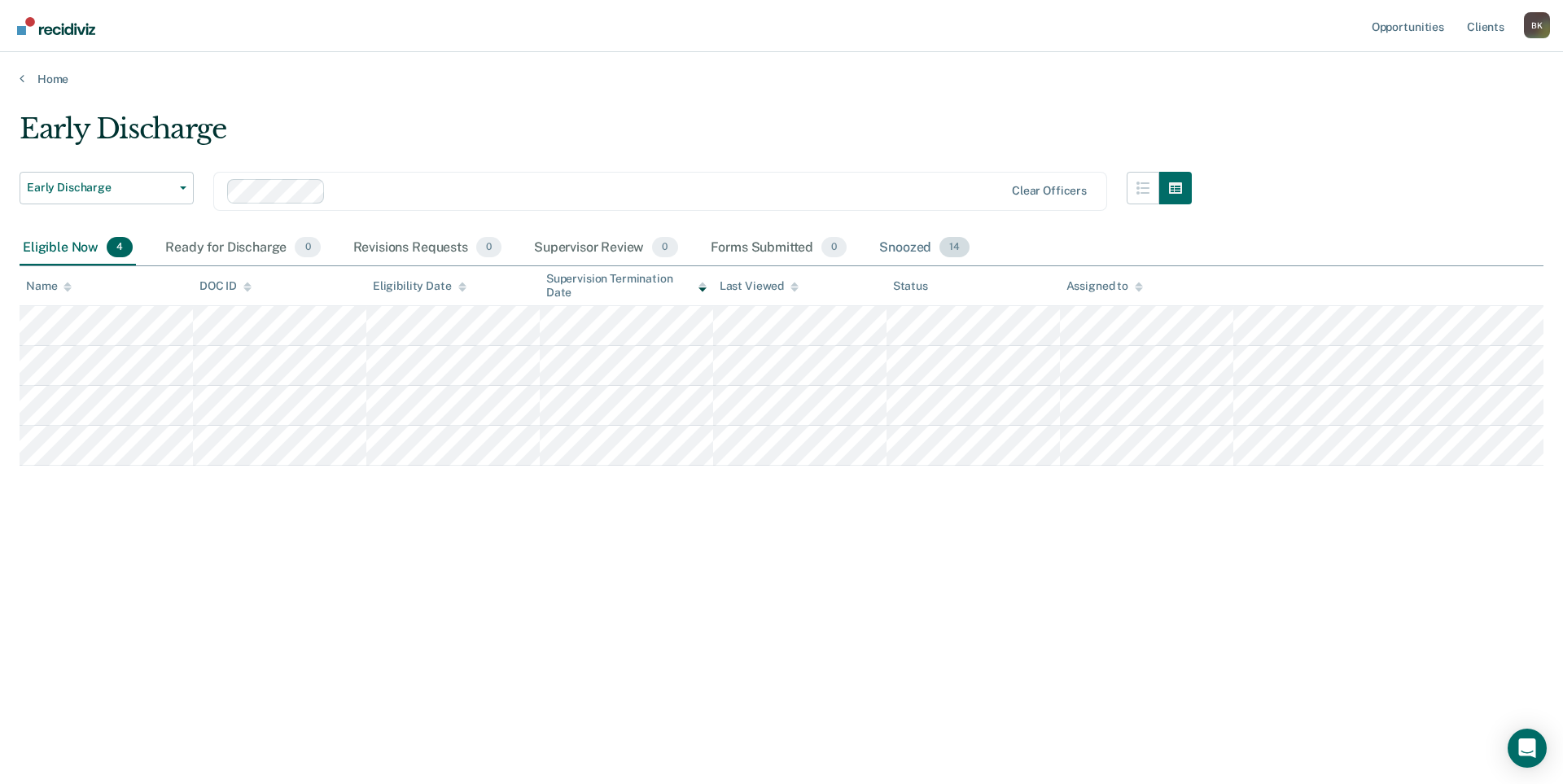
click at [902, 241] on div "Snoozed 14" at bounding box center [924, 248] width 97 height 36
